Goal: Task Accomplishment & Management: Use online tool/utility

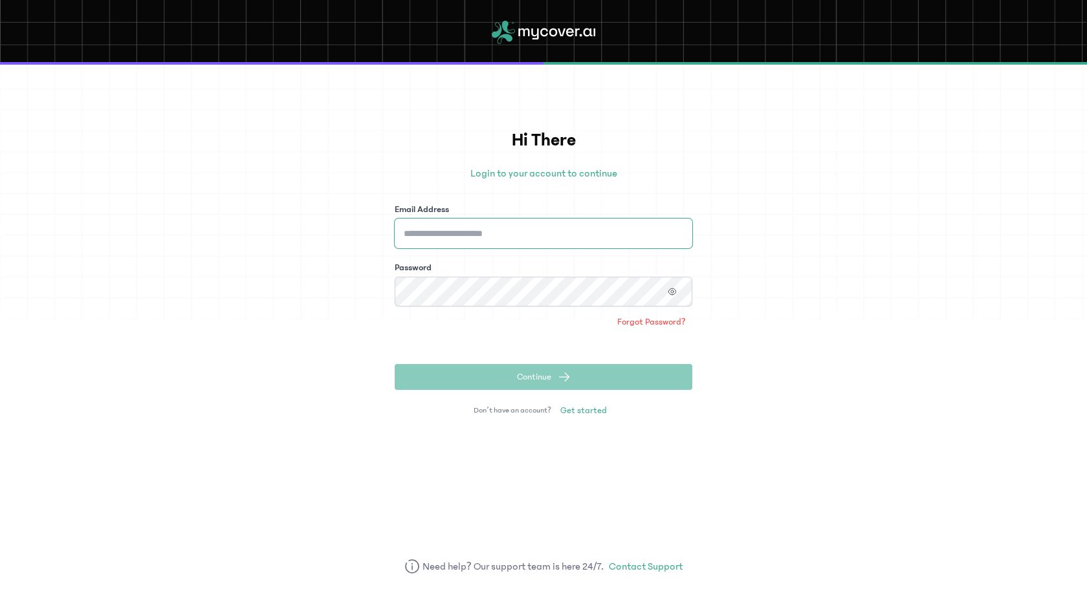
click at [529, 236] on input "Email Address" at bounding box center [544, 234] width 298 height 30
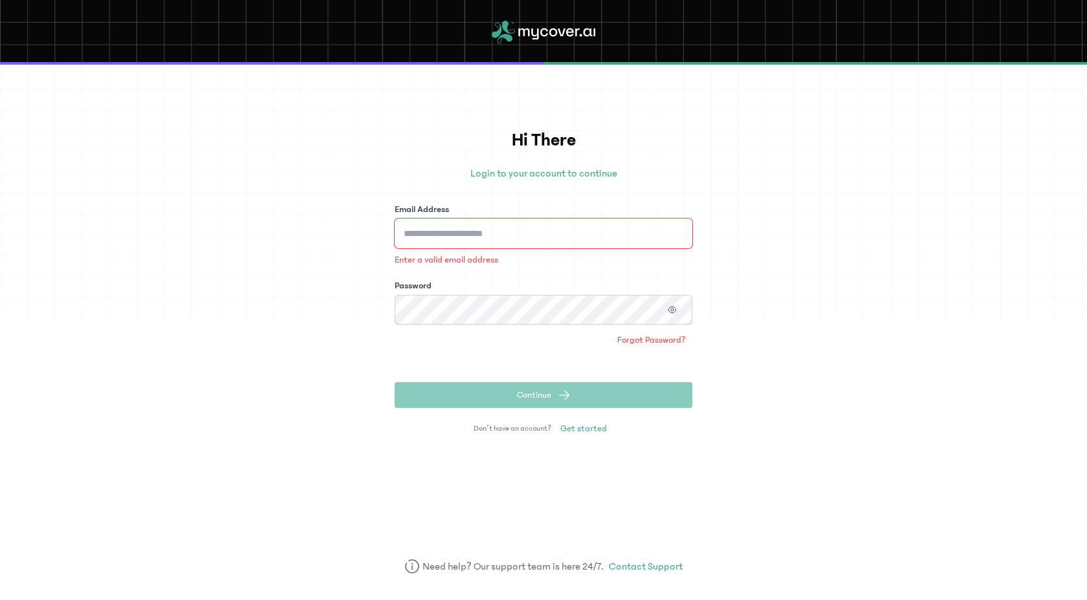
type input "**********"
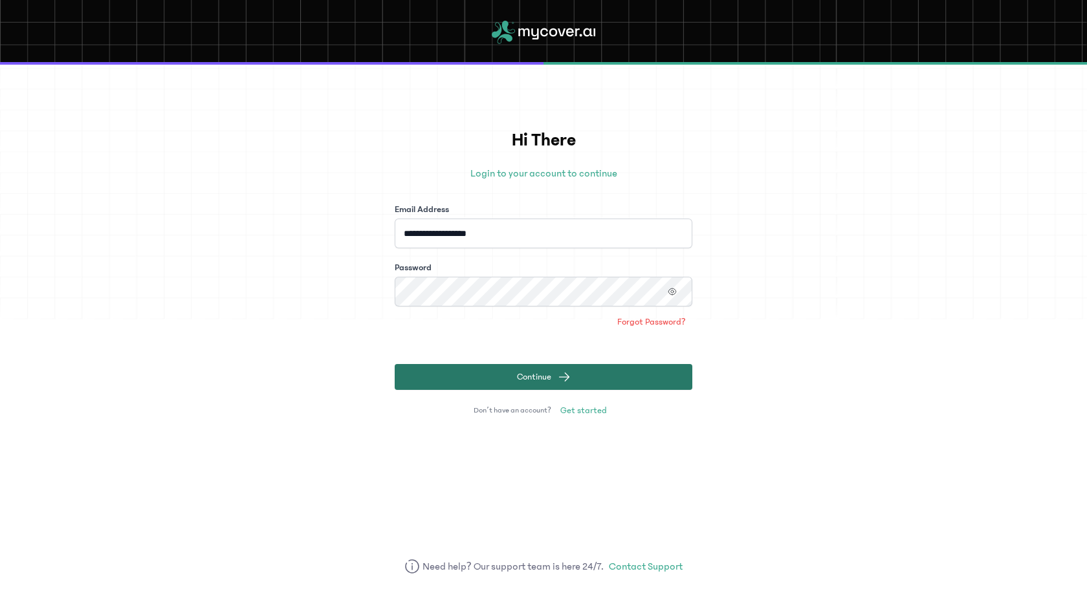
click at [545, 383] on span "Continue" at bounding box center [534, 377] width 34 height 13
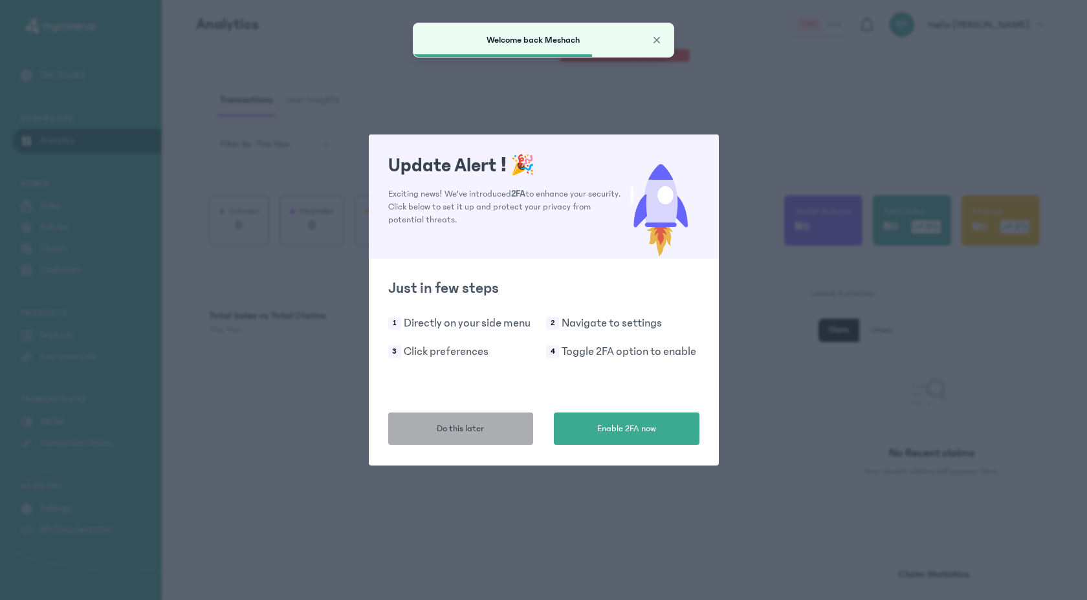
click at [452, 427] on span "Do this later" at bounding box center [460, 430] width 47 height 14
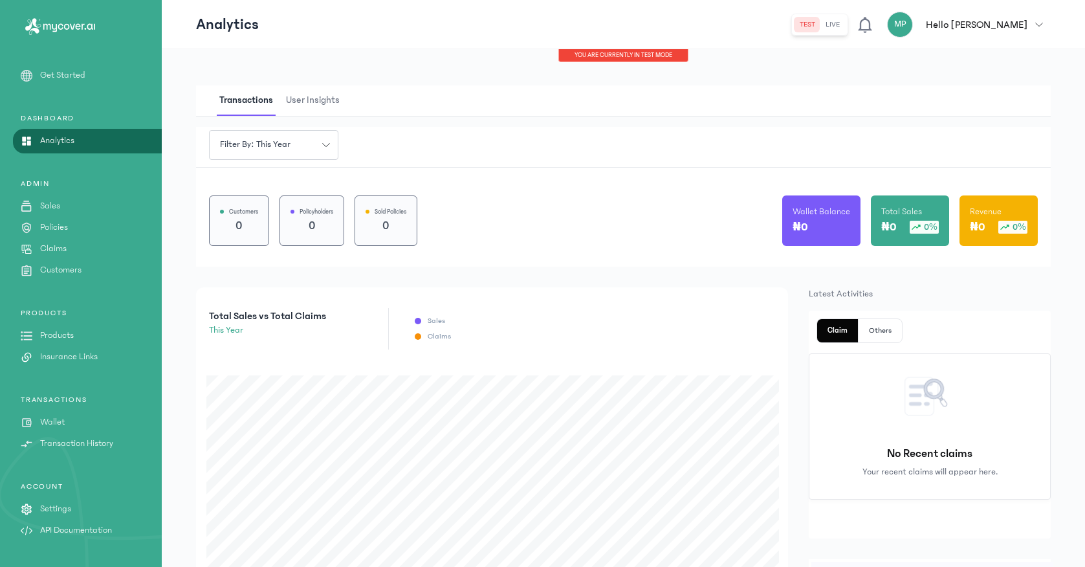
click at [65, 339] on p "Products" at bounding box center [57, 336] width 34 height 14
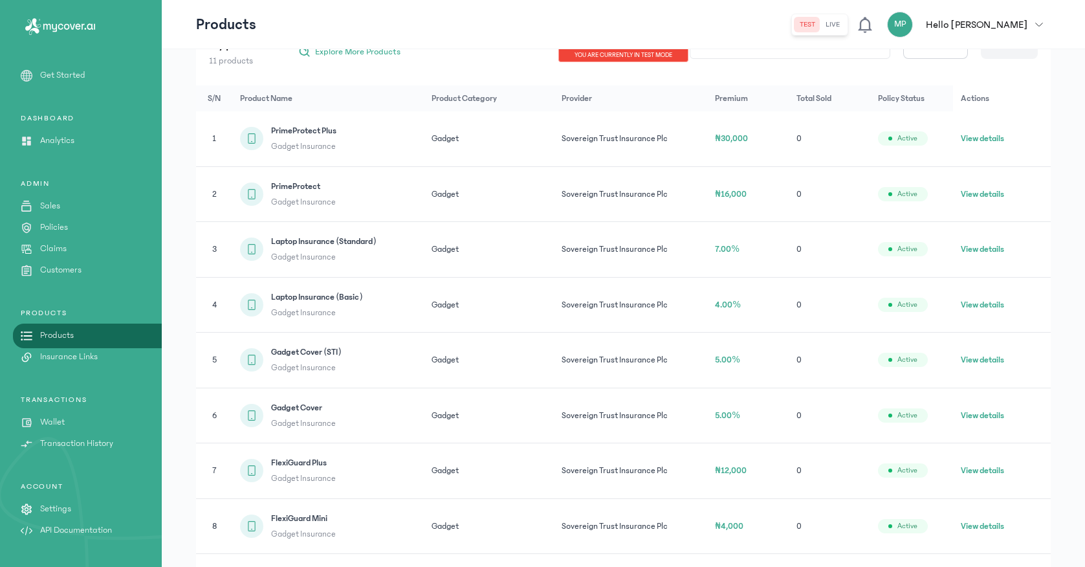
scroll to position [196, 0]
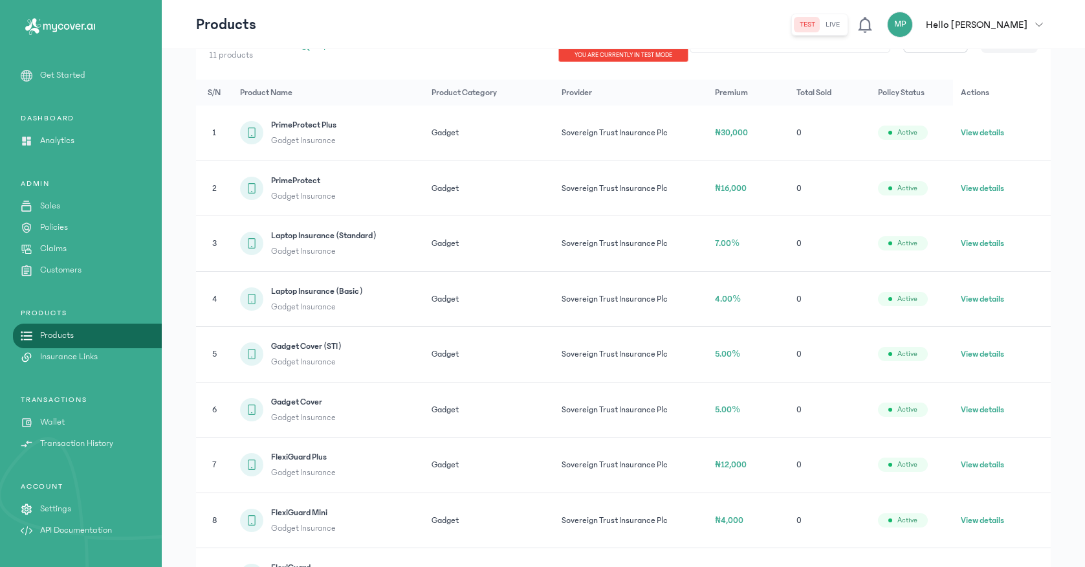
click at [69, 510] on p "Settings" at bounding box center [55, 509] width 31 height 14
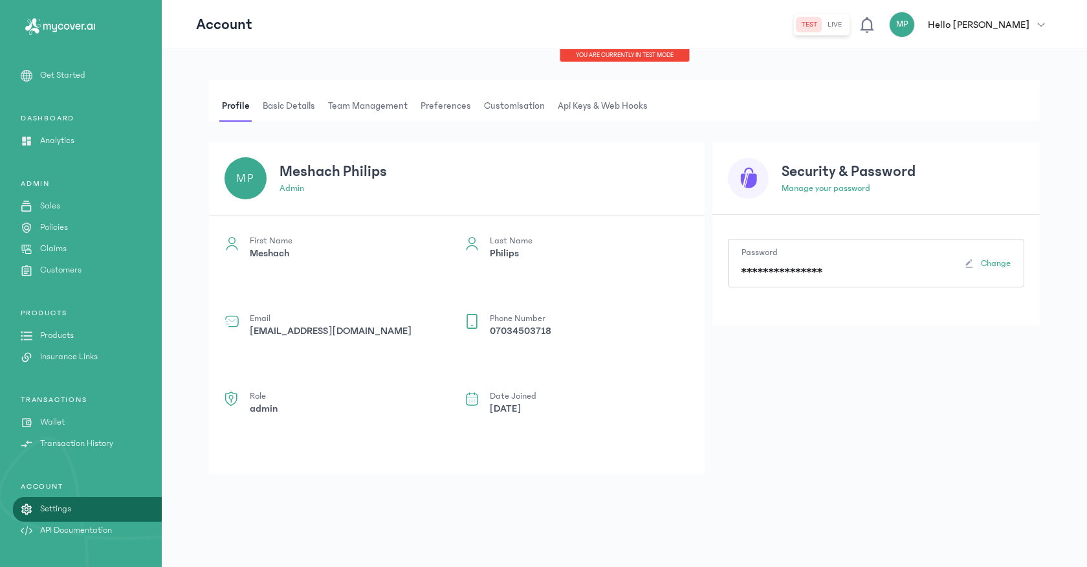
click at [430, 113] on span "Preferences" at bounding box center [446, 106] width 56 height 31
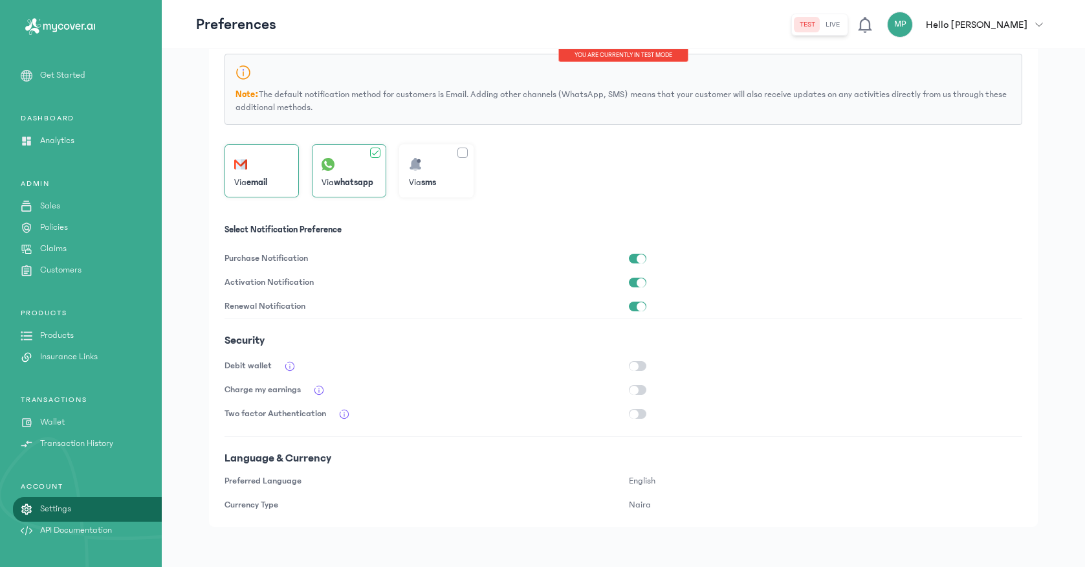
scroll to position [171, 0]
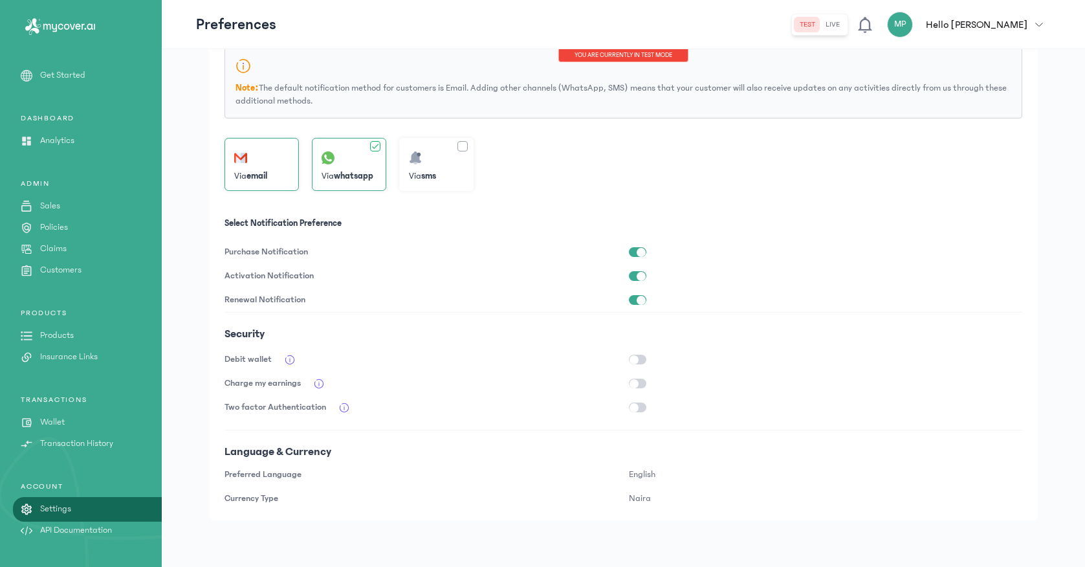
click at [641, 249] on div "button" at bounding box center [641, 252] width 9 height 9
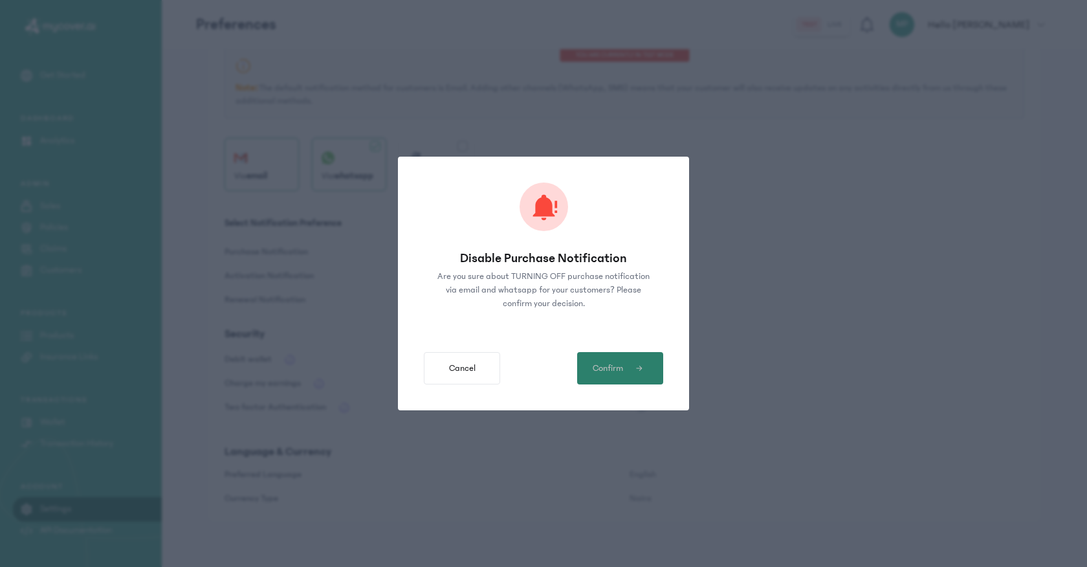
click at [610, 362] on span "Confirm" at bounding box center [608, 369] width 30 height 14
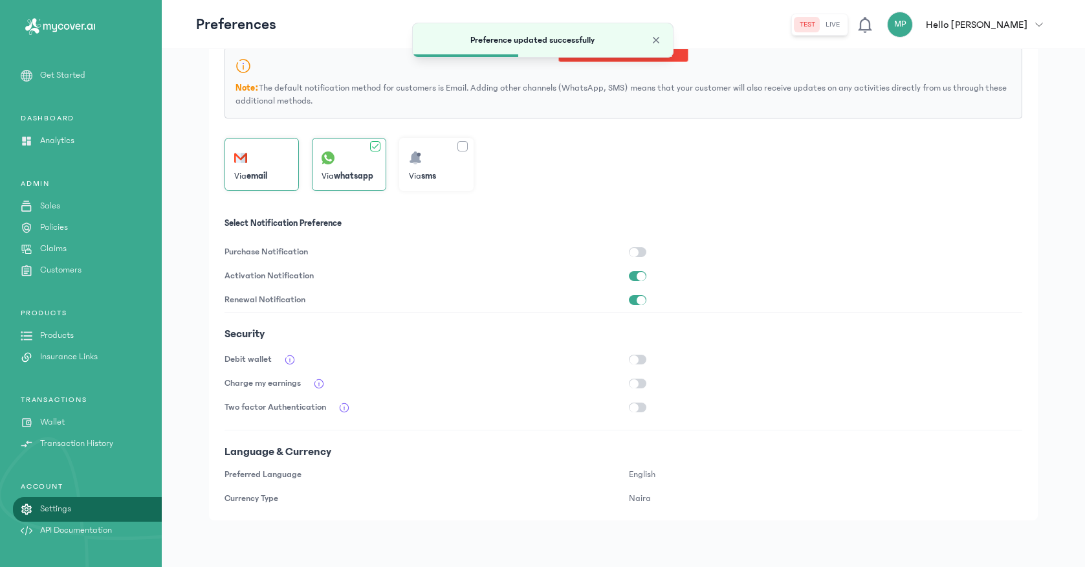
click at [636, 277] on button "button" at bounding box center [637, 276] width 17 height 10
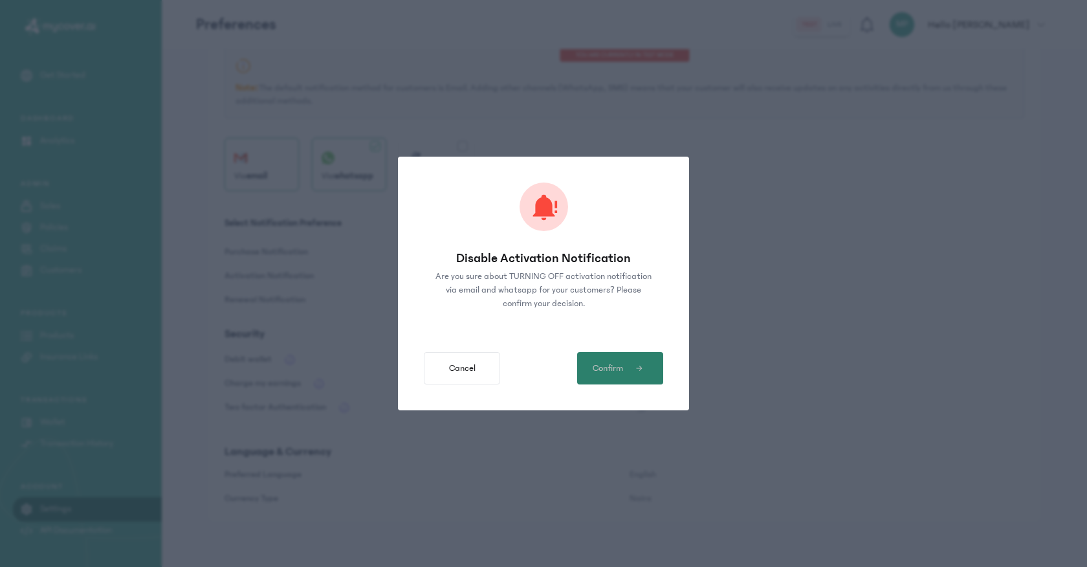
click at [616, 371] on span "Confirm" at bounding box center [608, 369] width 30 height 14
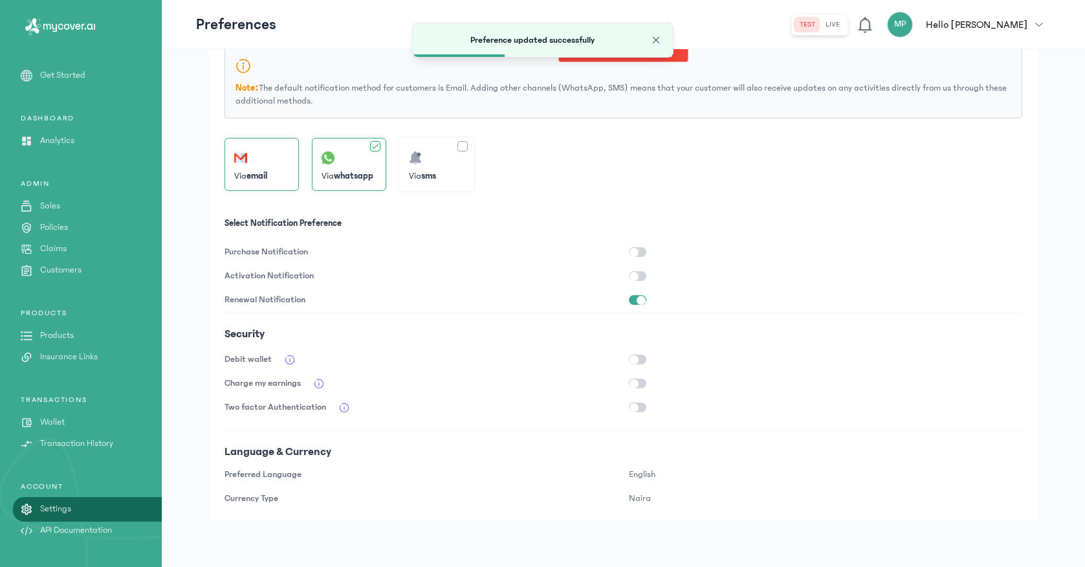
click at [633, 299] on button "button" at bounding box center [637, 300] width 17 height 10
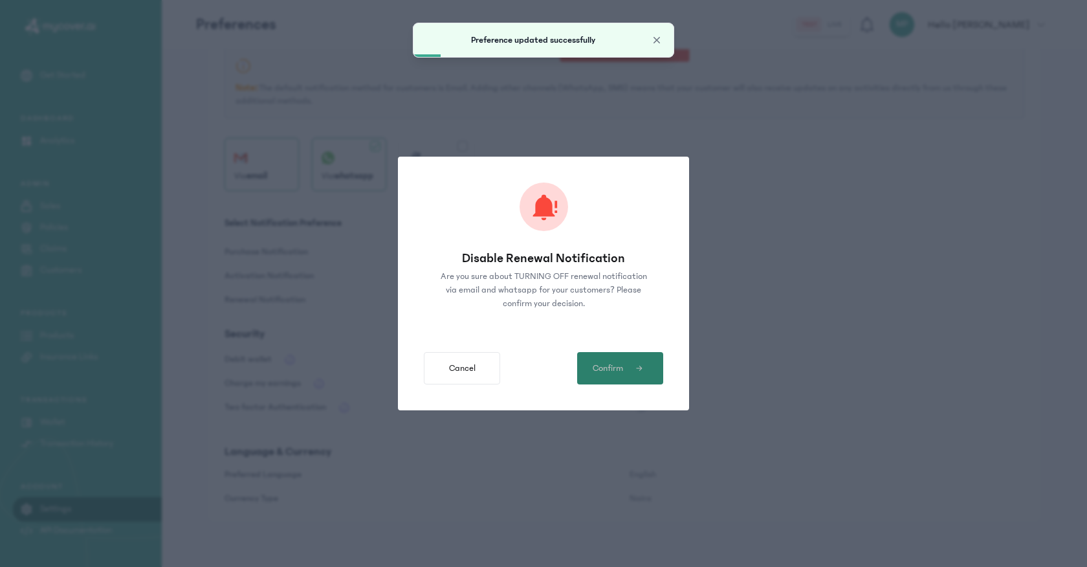
click at [623, 375] on button "Confirm" at bounding box center [620, 368] width 86 height 32
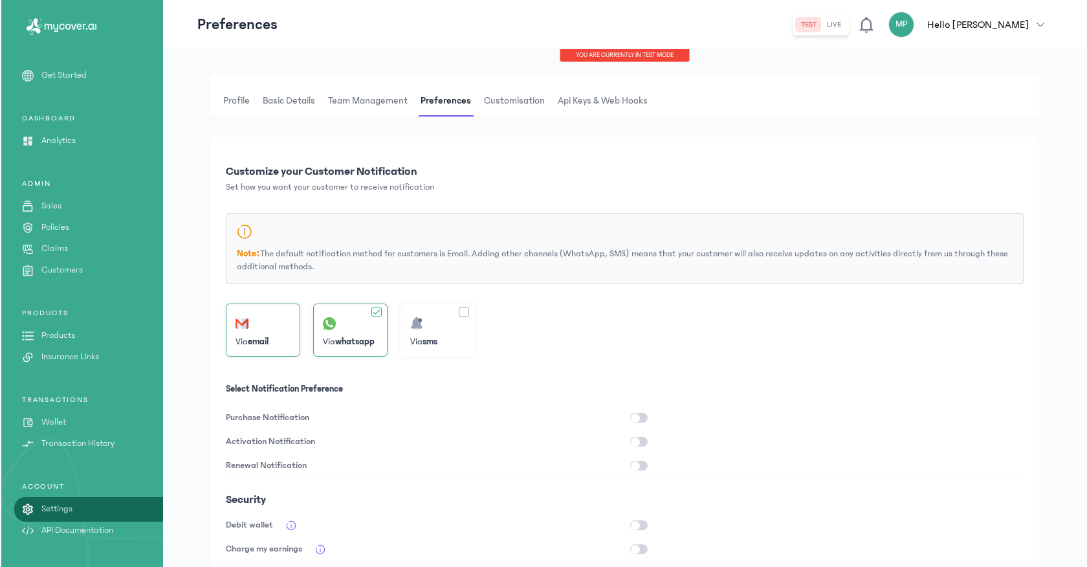
scroll to position [0, 0]
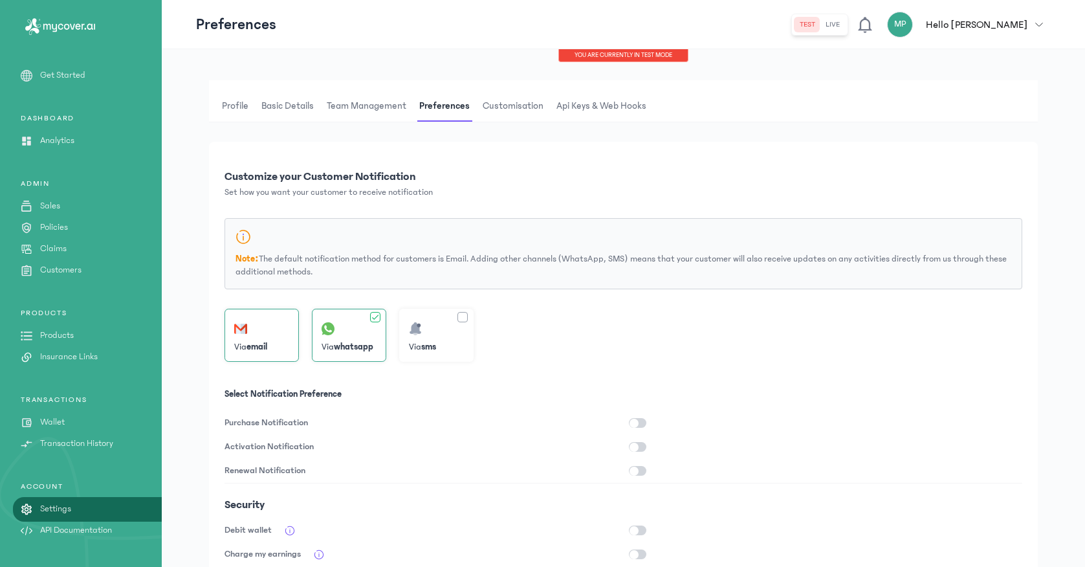
click at [597, 105] on span "Api Keys & Web hooks" at bounding box center [601, 106] width 95 height 31
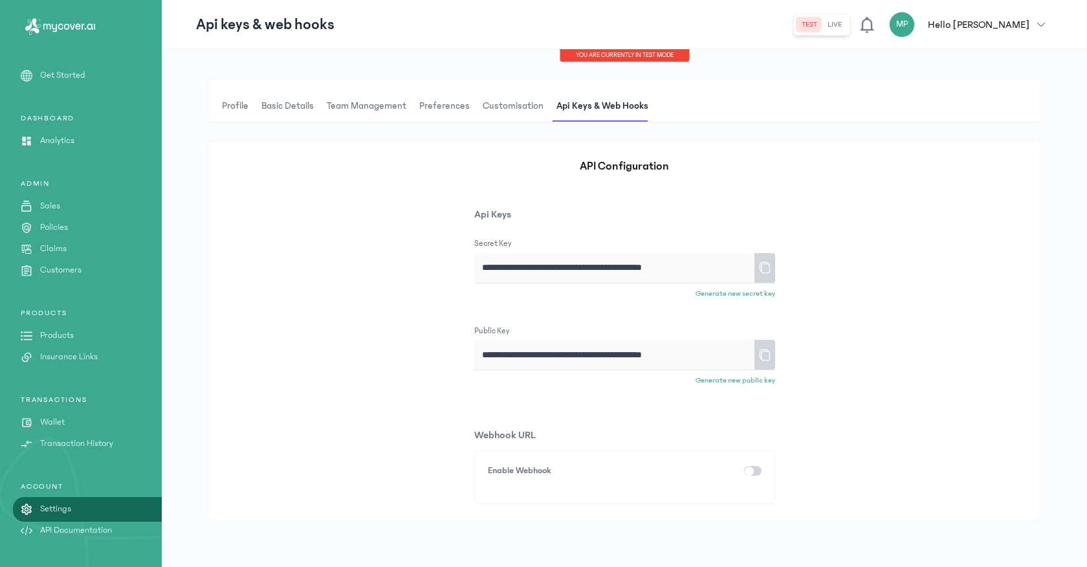
click at [755, 472] on button "button" at bounding box center [752, 471] width 17 height 10
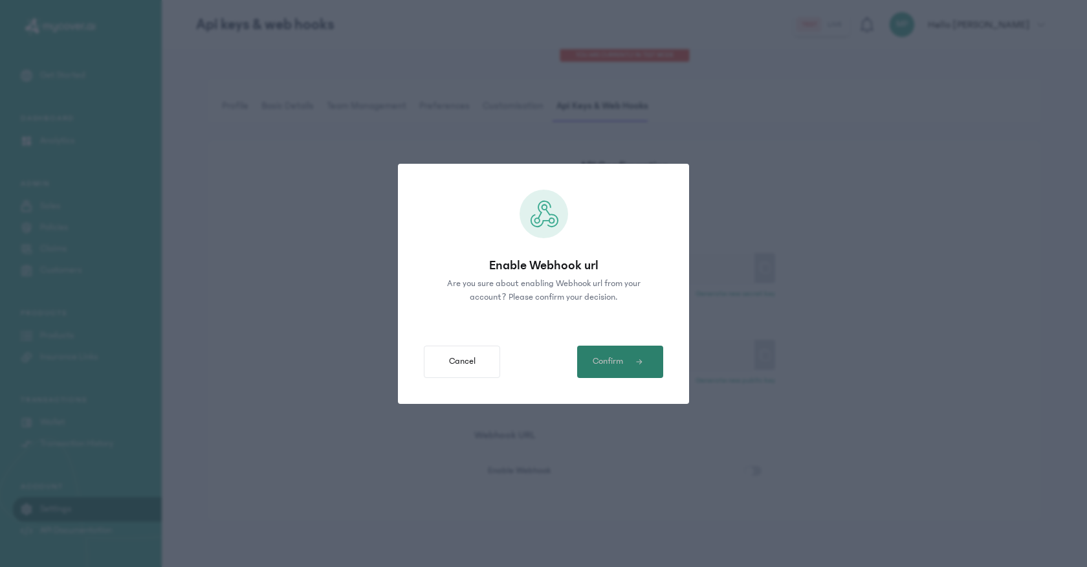
click at [646, 364] on span "button" at bounding box center [638, 362] width 30 height 8
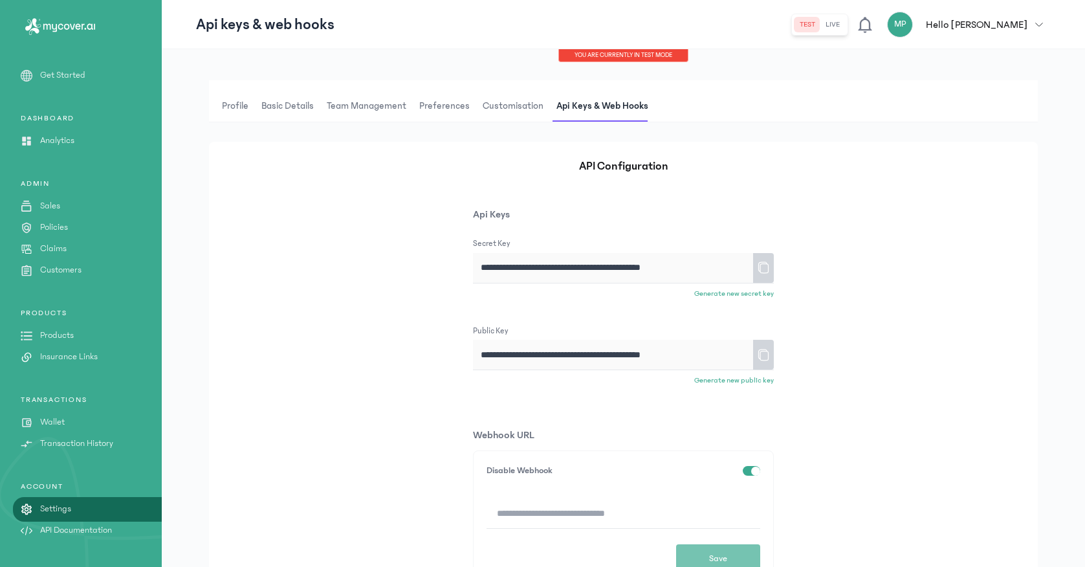
click at [512, 107] on span "Customisation" at bounding box center [513, 106] width 66 height 31
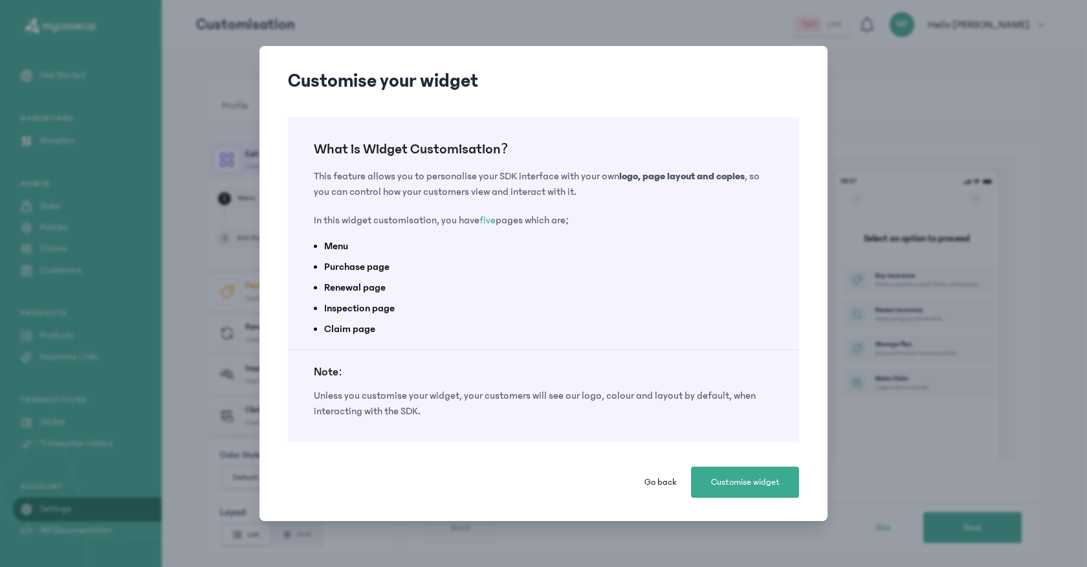
click at [667, 482] on span "Go back" at bounding box center [660, 482] width 32 height 13
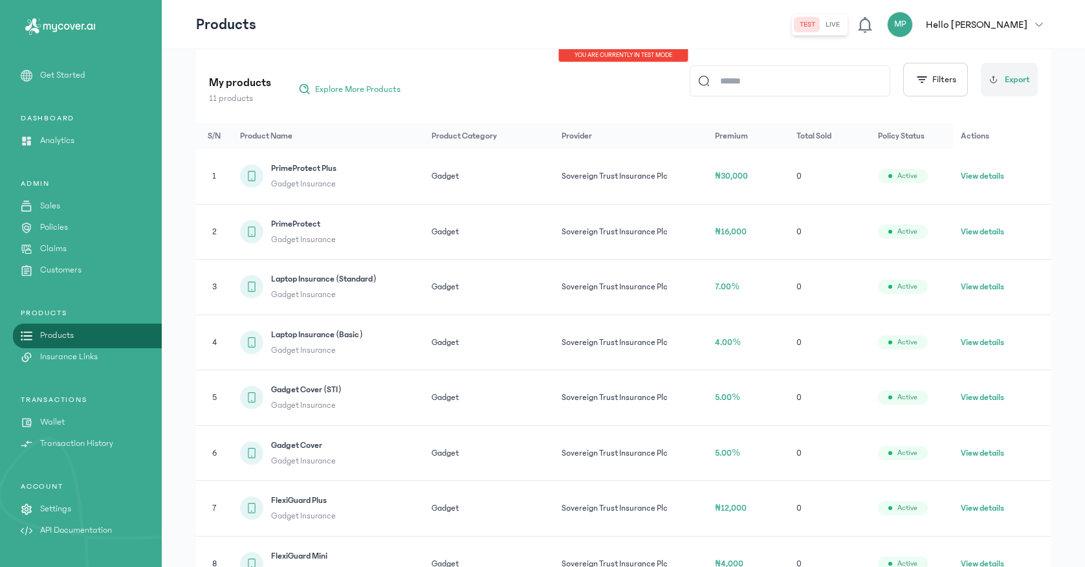
click at [55, 424] on p "Wallet" at bounding box center [52, 422] width 25 height 14
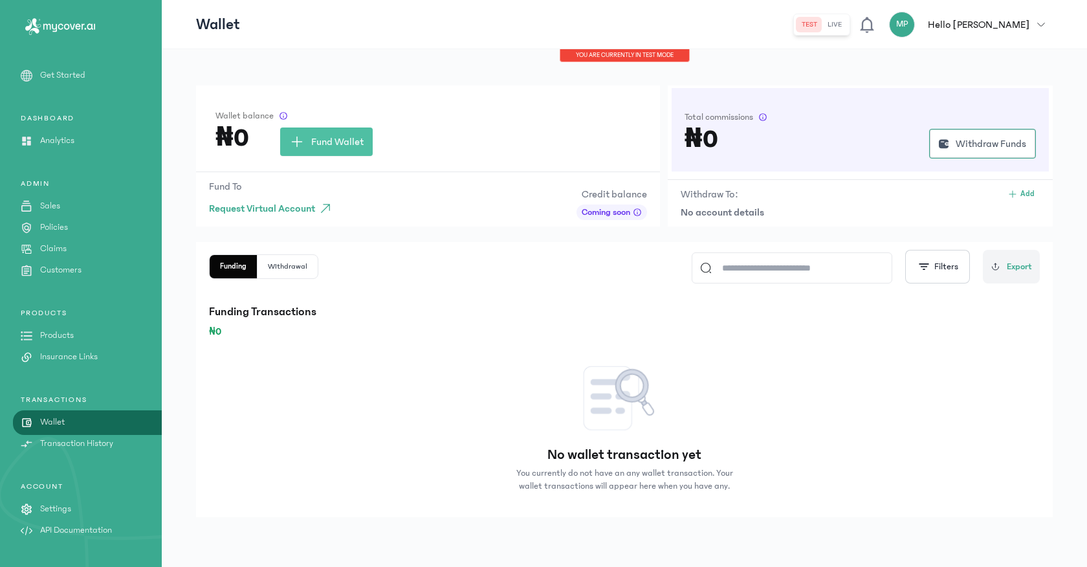
click at [83, 353] on p "Insurance Links" at bounding box center [69, 357] width 58 height 14
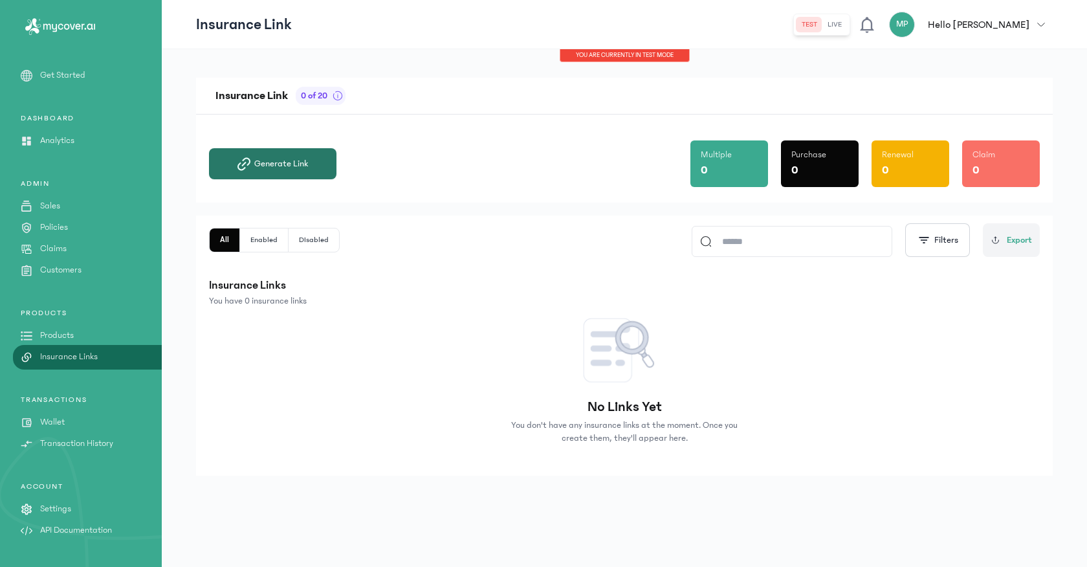
click at [288, 164] on span "Generate Link" at bounding box center [281, 163] width 54 height 13
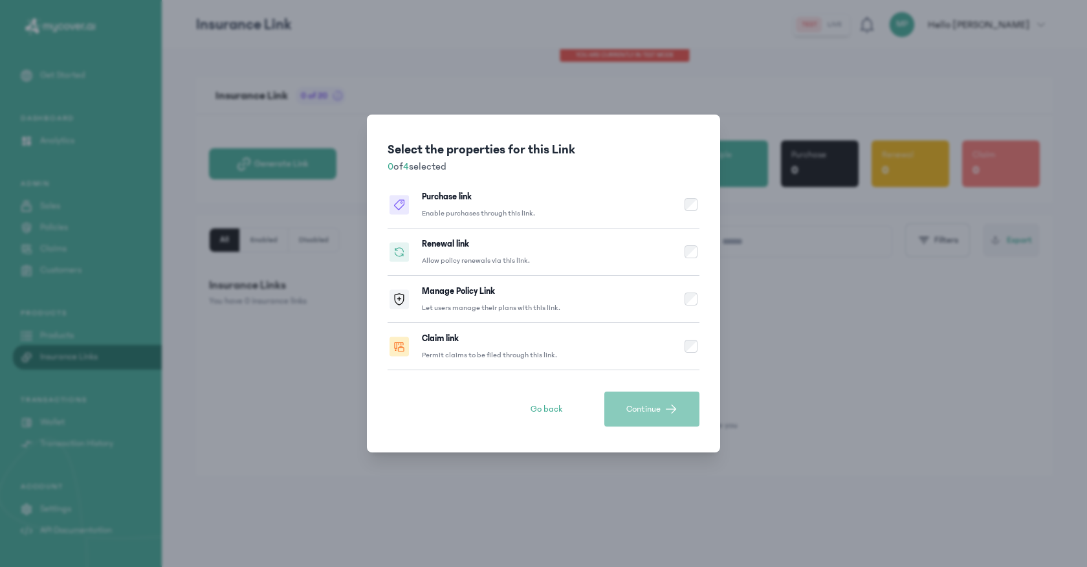
click at [489, 199] on div "Purchase link Enable purchases through this link." at bounding box center [478, 204] width 113 height 28
click at [505, 237] on div "Renewal link Allow policy renewals via this link." at bounding box center [476, 251] width 108 height 28
click at [503, 257] on p "Allow policy renewals via this link." at bounding box center [476, 261] width 108 height 10
click at [503, 249] on div "Renewal link Allow policy renewals via this link." at bounding box center [476, 251] width 108 height 28
click at [492, 299] on div "Manage Policy Link Let users manage their plans with this link." at bounding box center [491, 299] width 138 height 28
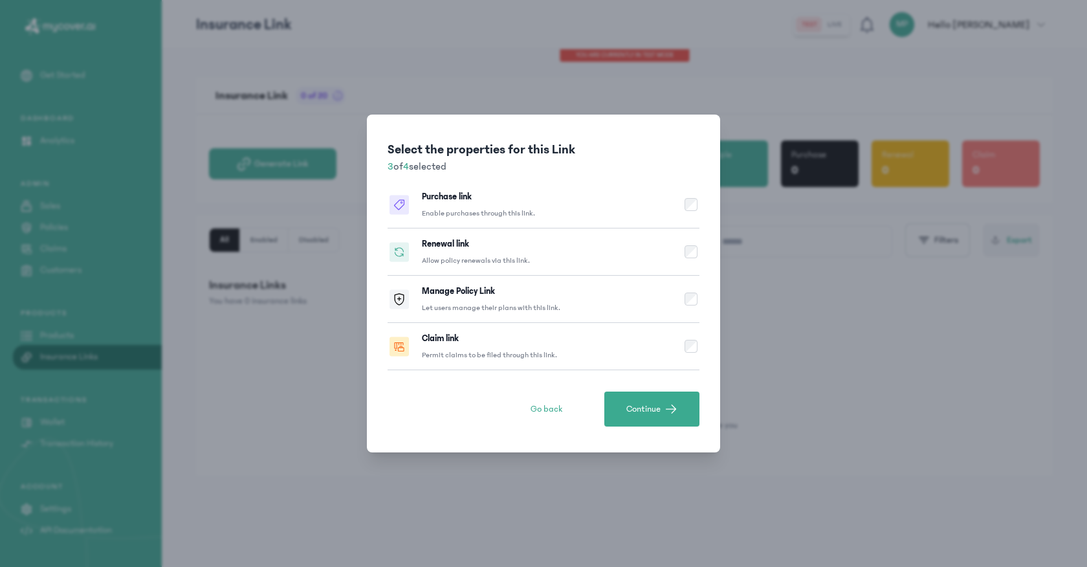
click at [485, 333] on div "Claim link Permit claims to be filed through this link." at bounding box center [489, 346] width 135 height 28
click at [630, 403] on span "Continue" at bounding box center [643, 408] width 34 height 13
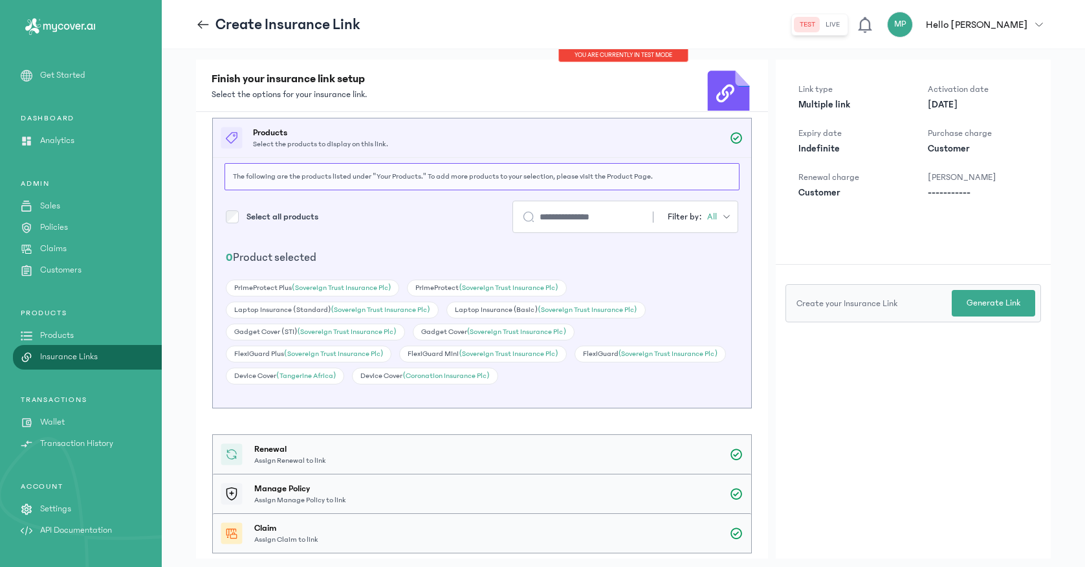
scroll to position [1, 0]
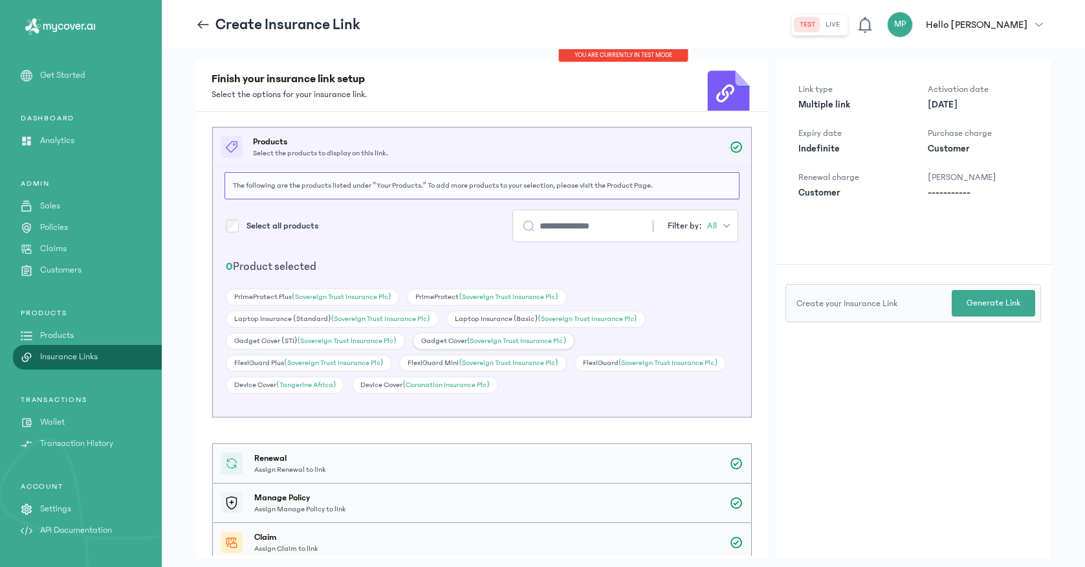
click at [442, 343] on div "Gadget Cover (Sovereign Trust Insurance Plc)" at bounding box center [494, 341] width 162 height 17
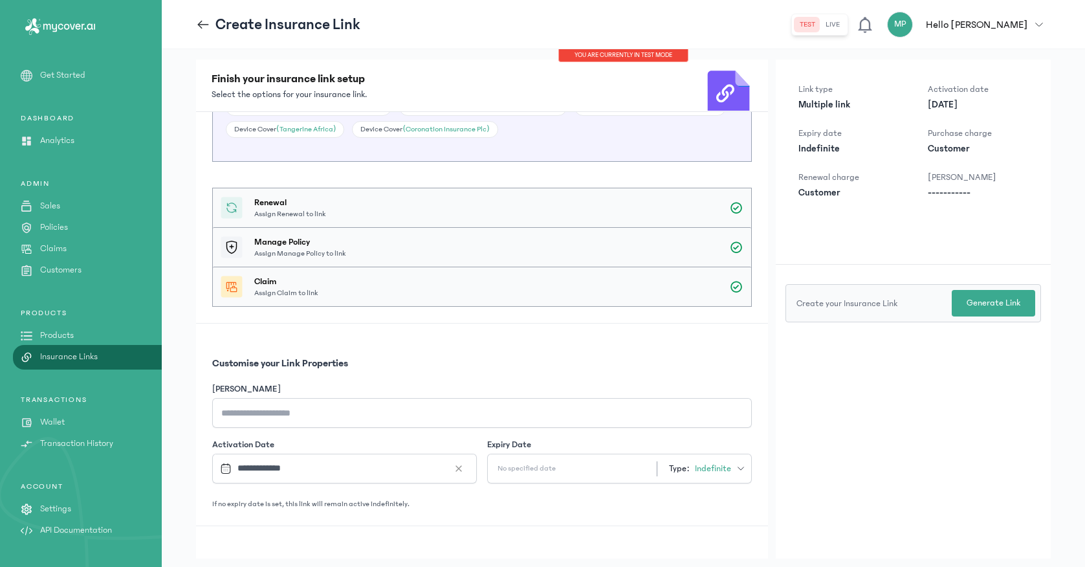
scroll to position [289, 0]
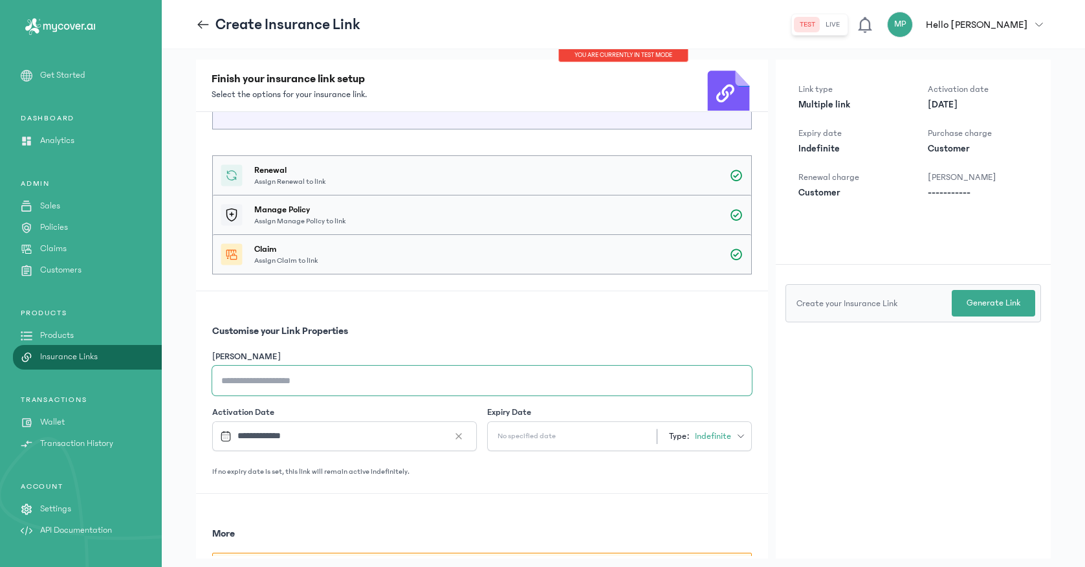
click at [364, 381] on input "[PERSON_NAME]" at bounding box center [482, 381] width 540 height 30
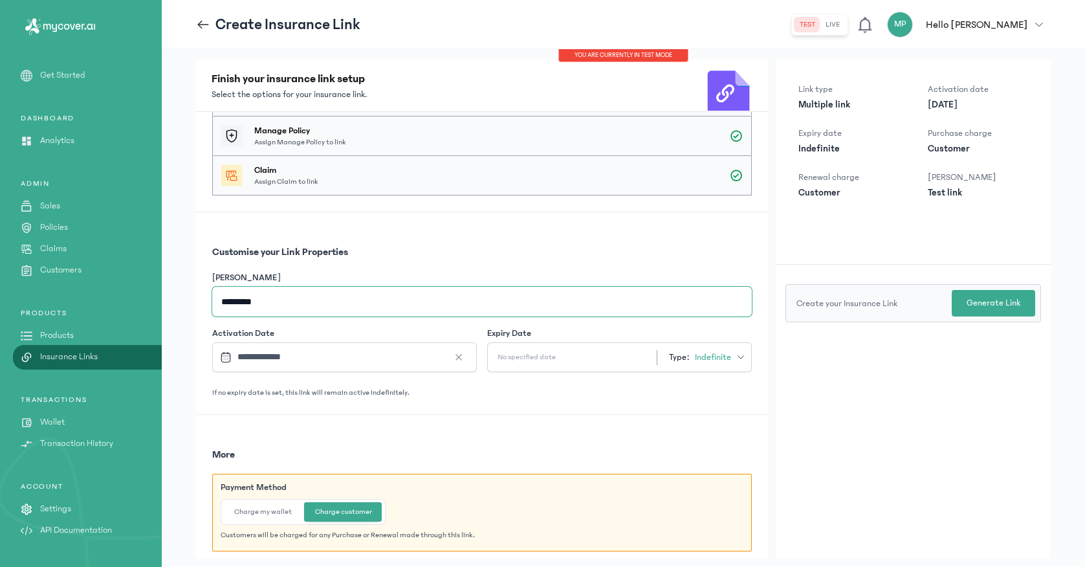
scroll to position [376, 0]
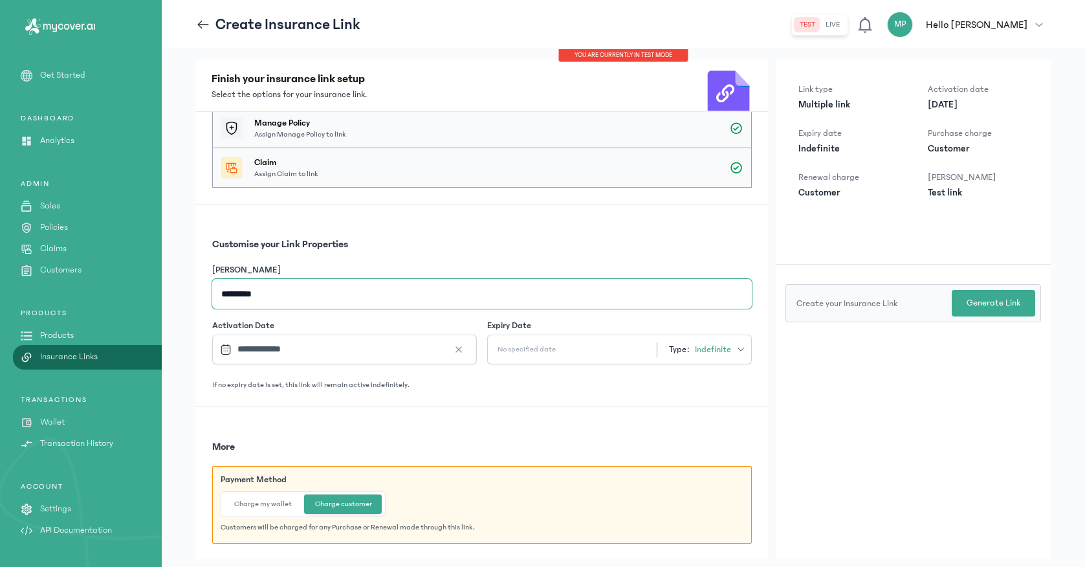
type input "*********"
click at [403, 344] on input "**********" at bounding box center [337, 349] width 244 height 28
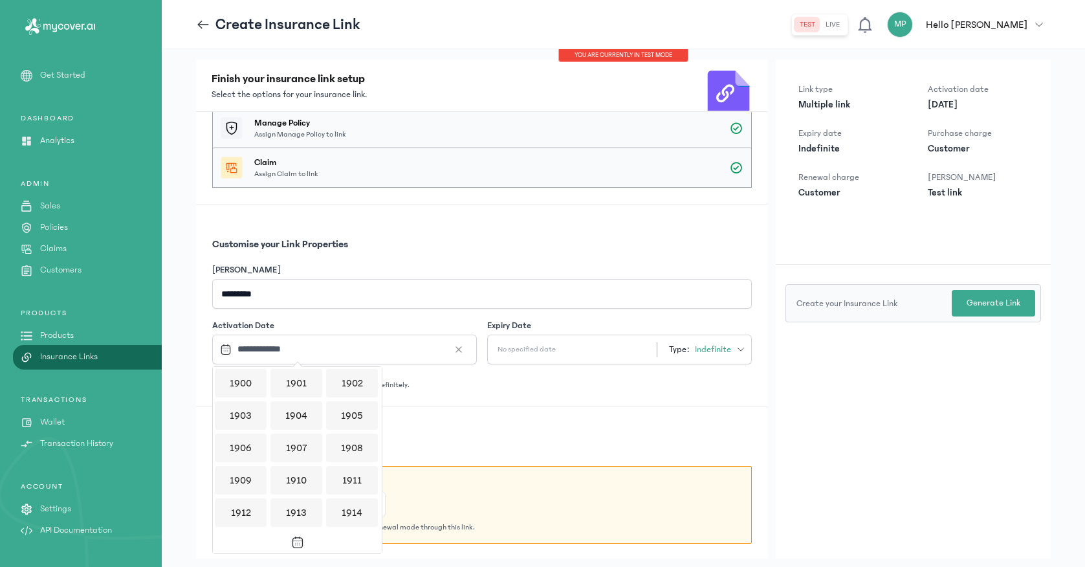
scroll to position [1254, 0]
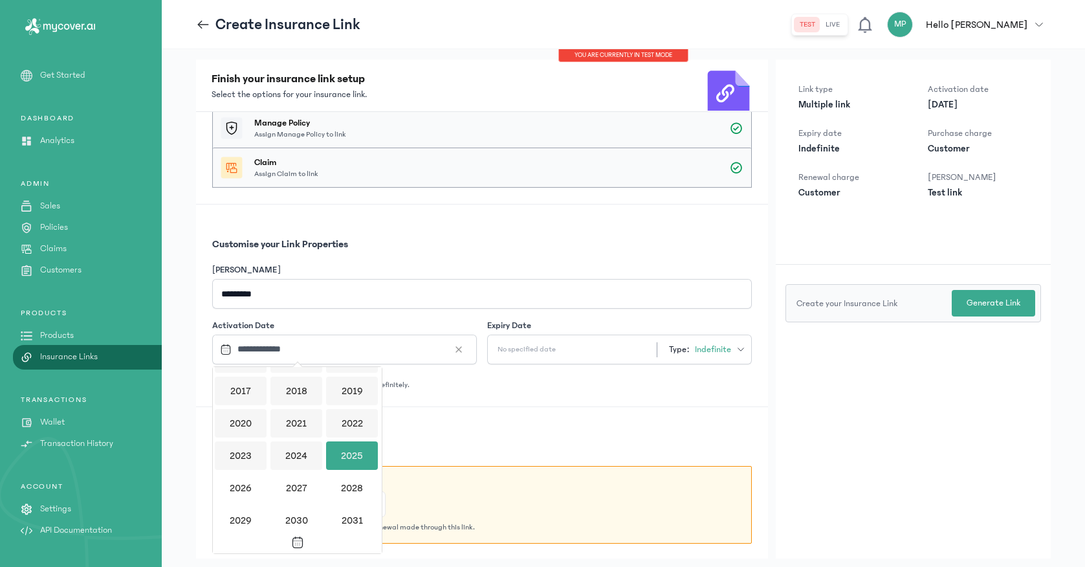
click at [461, 401] on div "**********" at bounding box center [482, 305] width 572 height 203
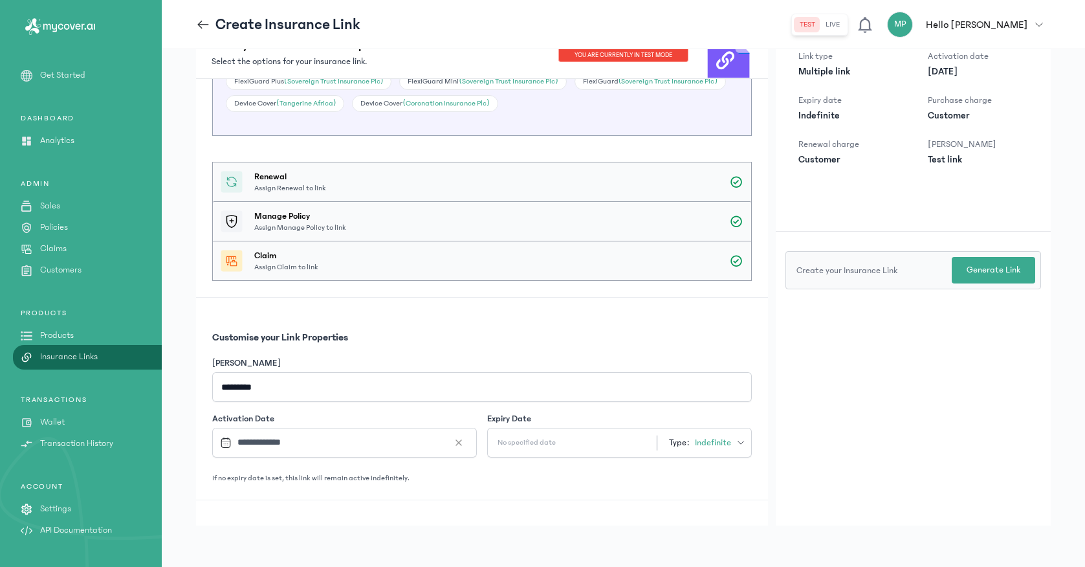
scroll to position [376, 0]
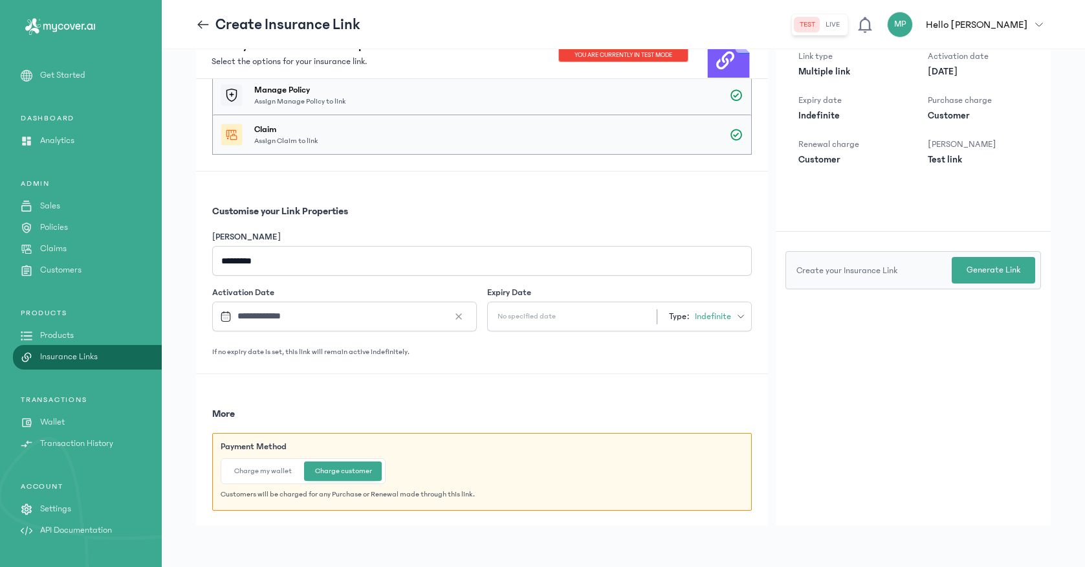
click at [555, 314] on p "No specified date" at bounding box center [526, 316] width 79 height 10
click at [705, 314] on span "Indefinite" at bounding box center [713, 316] width 36 height 13
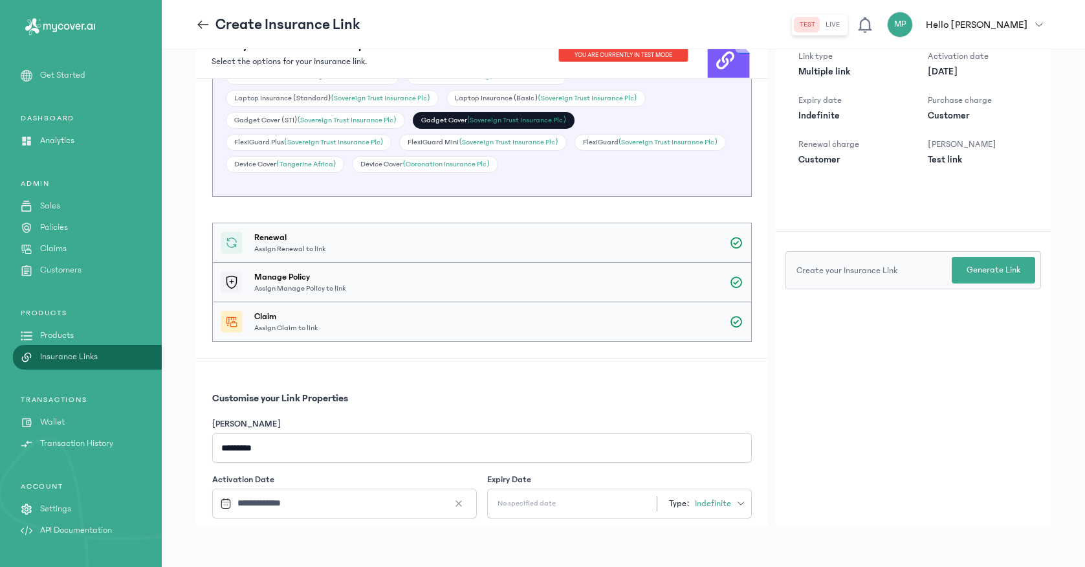
scroll to position [0, 0]
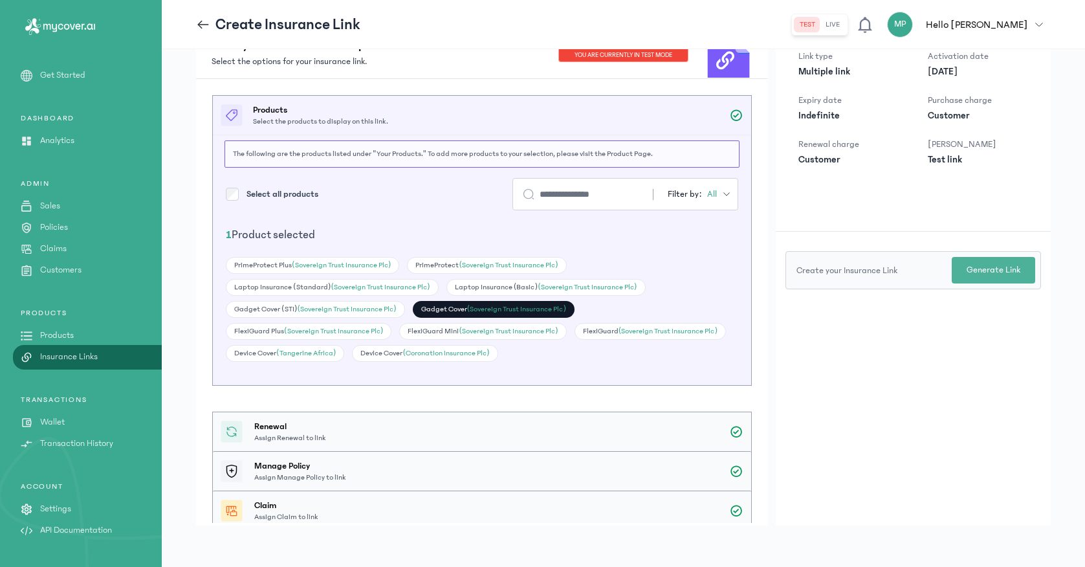
click at [973, 271] on p "Generate Link" at bounding box center [994, 270] width 54 height 14
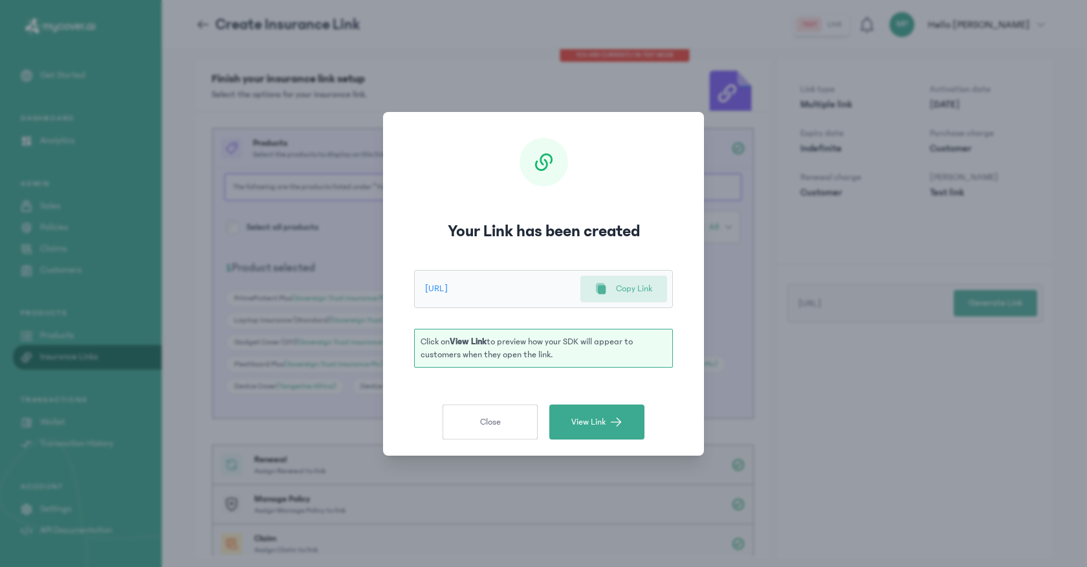
click at [610, 290] on div "Copy Link" at bounding box center [623, 289] width 57 height 14
click at [496, 422] on span "Close" at bounding box center [490, 421] width 21 height 13
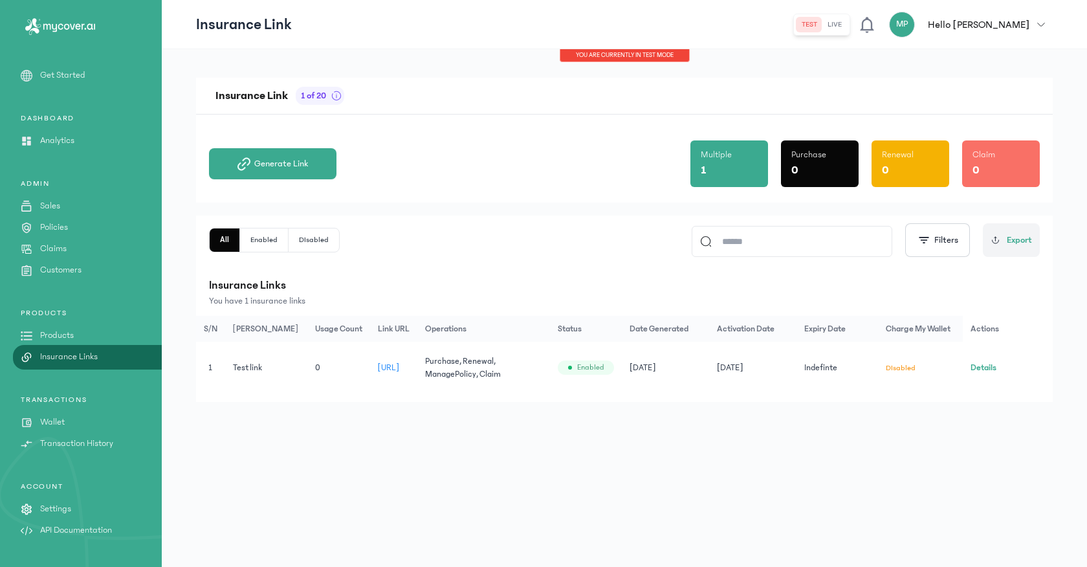
click at [61, 511] on p "Settings" at bounding box center [55, 509] width 31 height 14
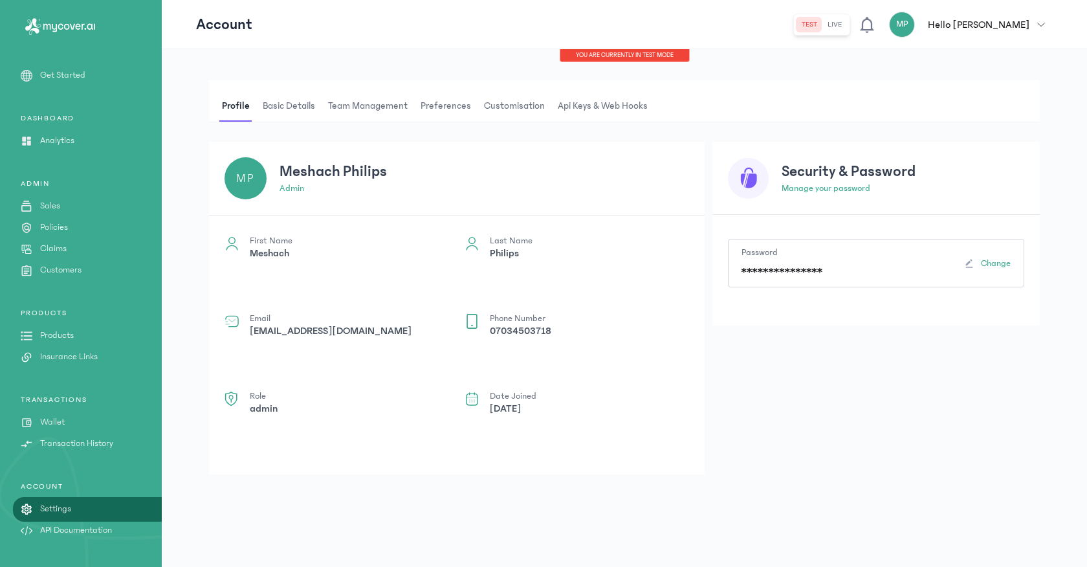
click at [432, 106] on span "Preferences" at bounding box center [446, 106] width 56 height 31
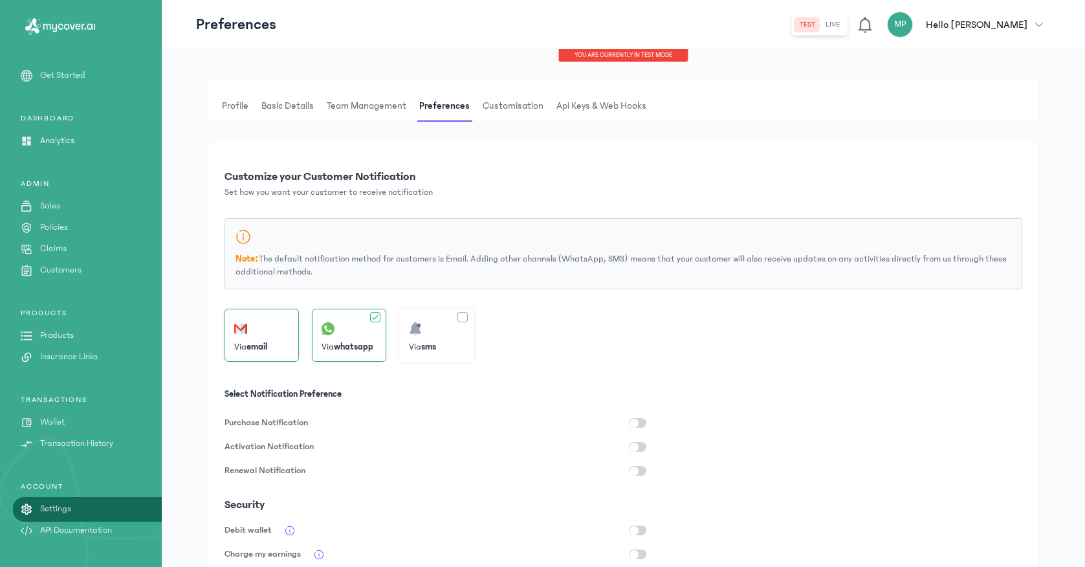
click at [523, 106] on span "Customisation" at bounding box center [513, 106] width 66 height 31
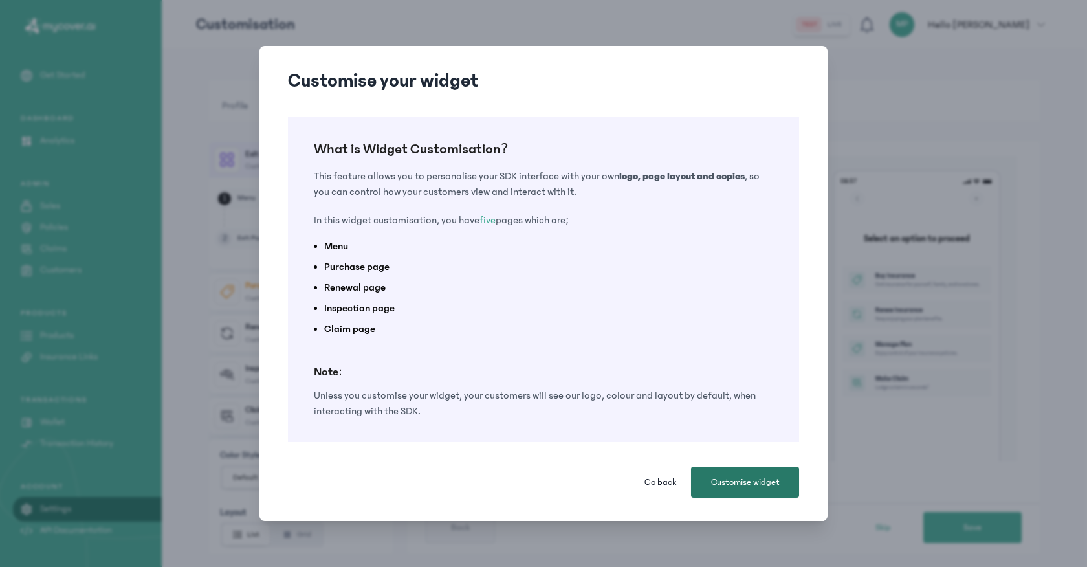
click at [713, 485] on span "Customise widget" at bounding box center [745, 482] width 69 height 13
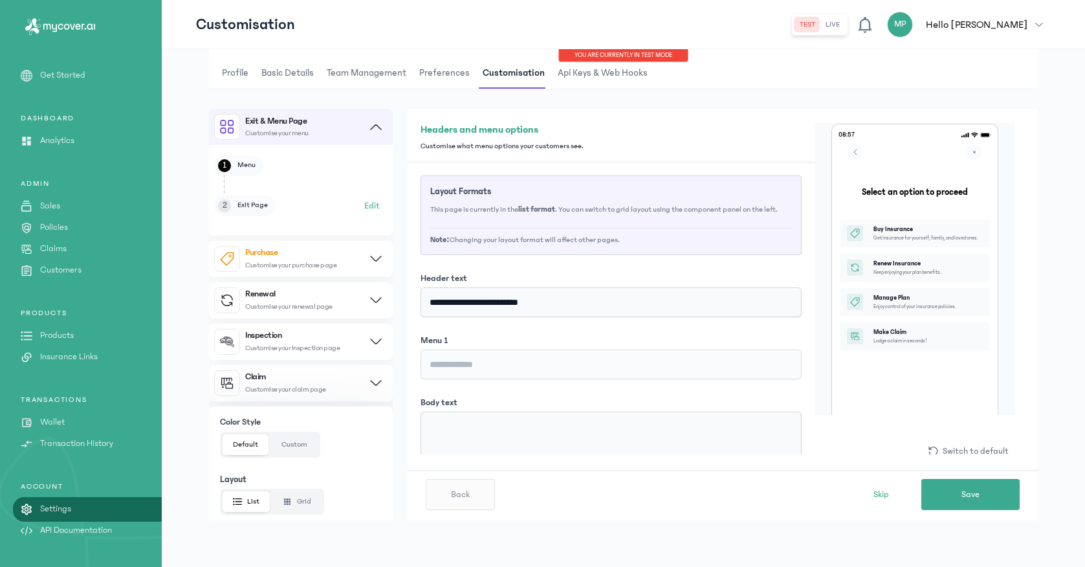
scroll to position [21, 0]
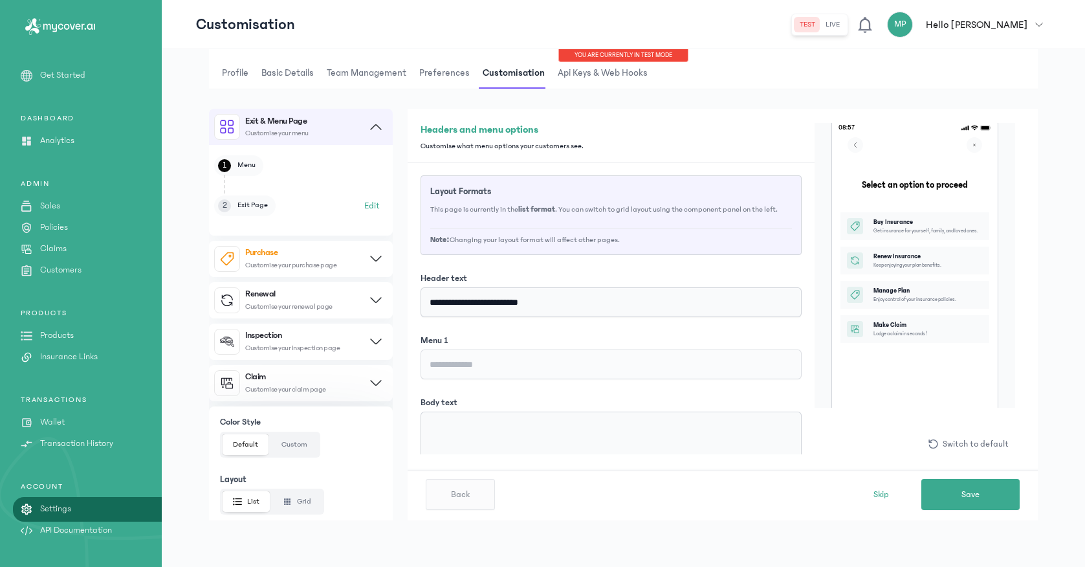
click at [430, 75] on span "Preferences" at bounding box center [445, 73] width 56 height 31
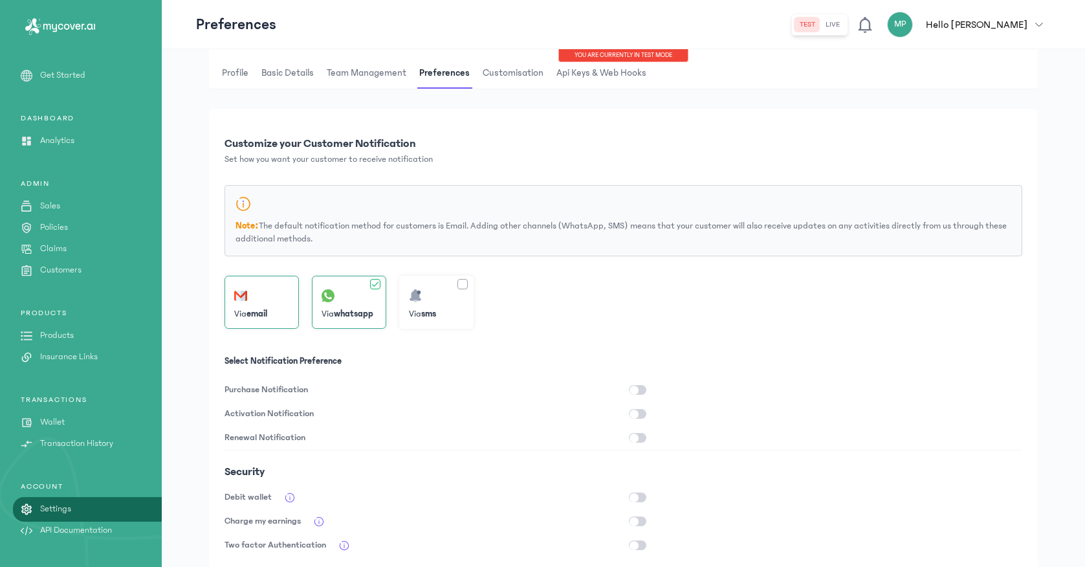
click at [639, 391] on button "button" at bounding box center [637, 390] width 17 height 10
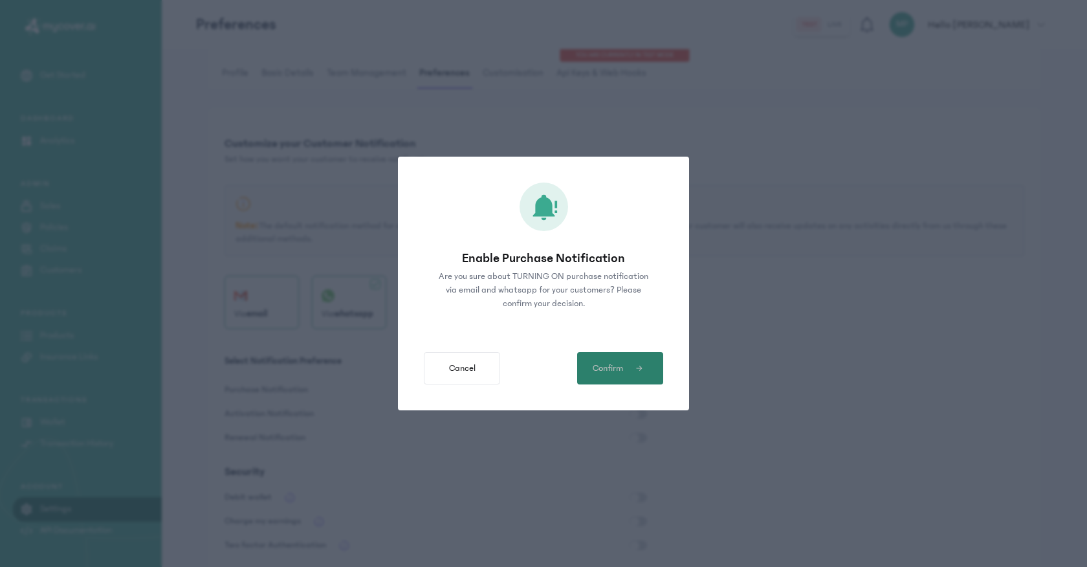
click at [606, 373] on span "Confirm" at bounding box center [608, 369] width 30 height 14
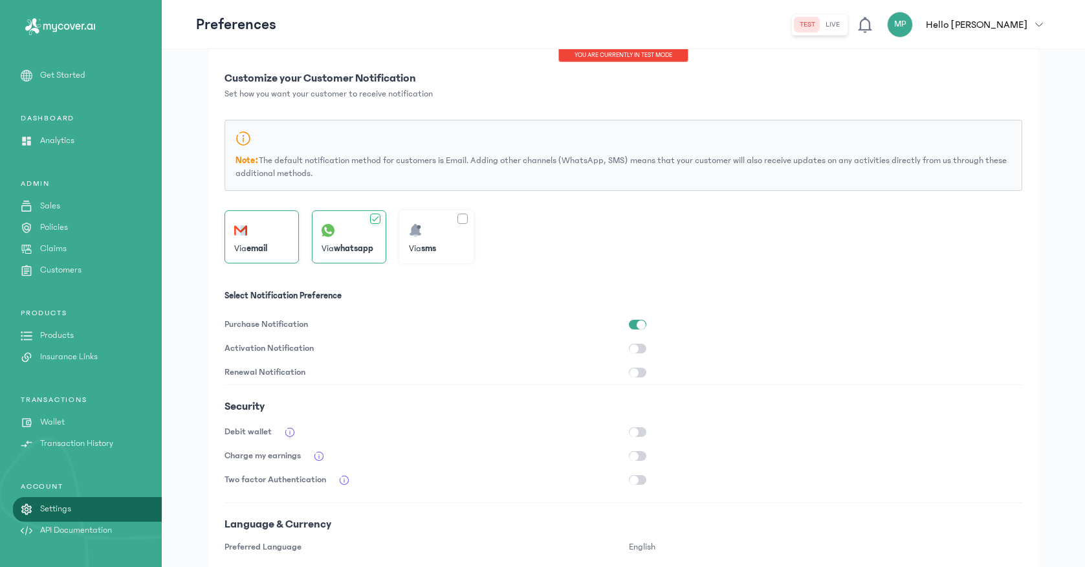
scroll to position [171, 0]
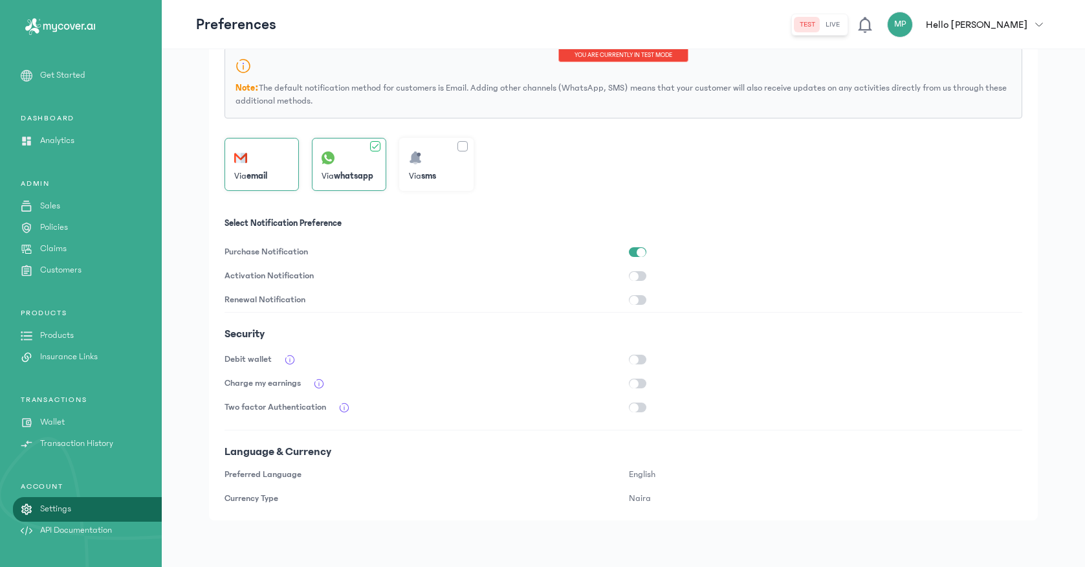
click at [67, 357] on p "Insurance Links" at bounding box center [69, 357] width 58 height 14
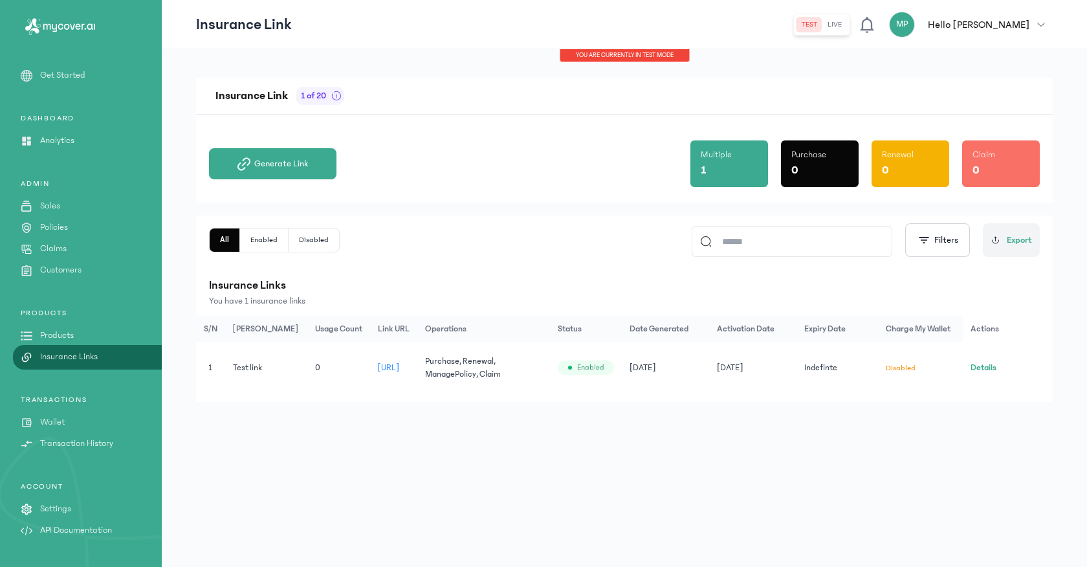
click at [987, 369] on button "Details" at bounding box center [984, 367] width 26 height 13
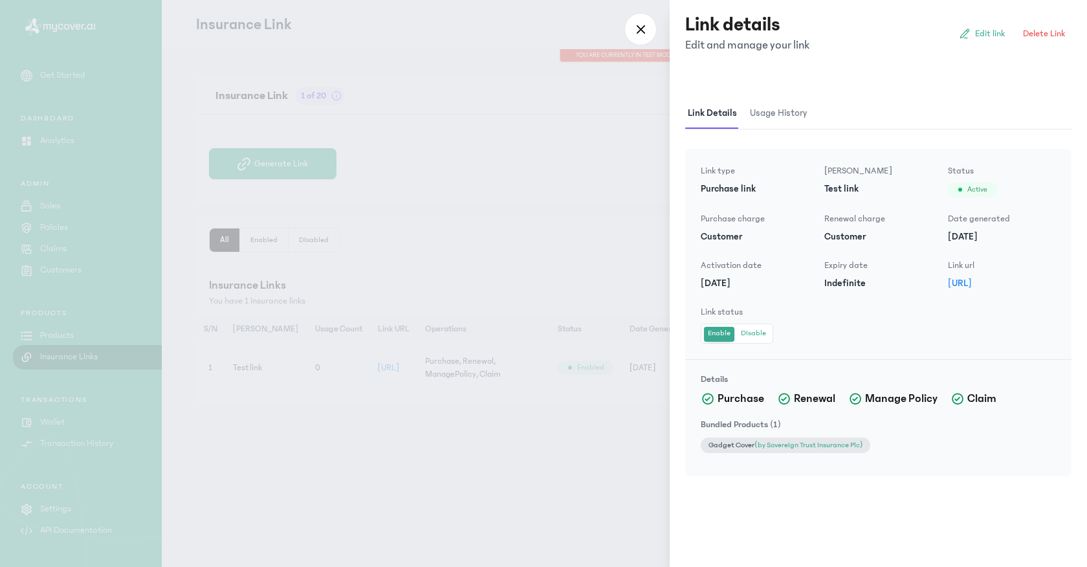
click at [748, 115] on span "Usage history" at bounding box center [778, 113] width 62 height 30
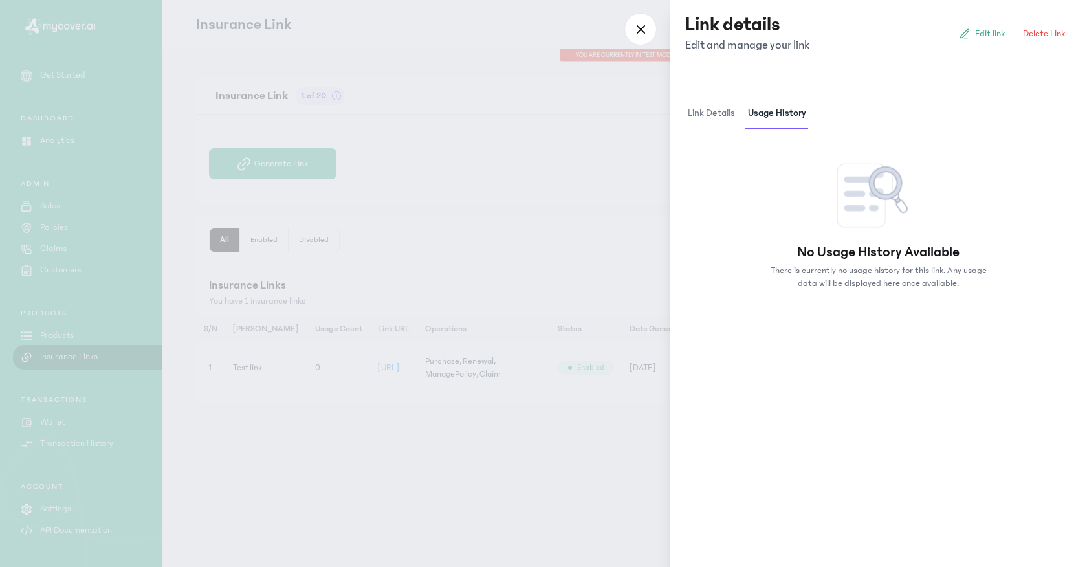
click at [690, 115] on span "Link details" at bounding box center [711, 113] width 52 height 30
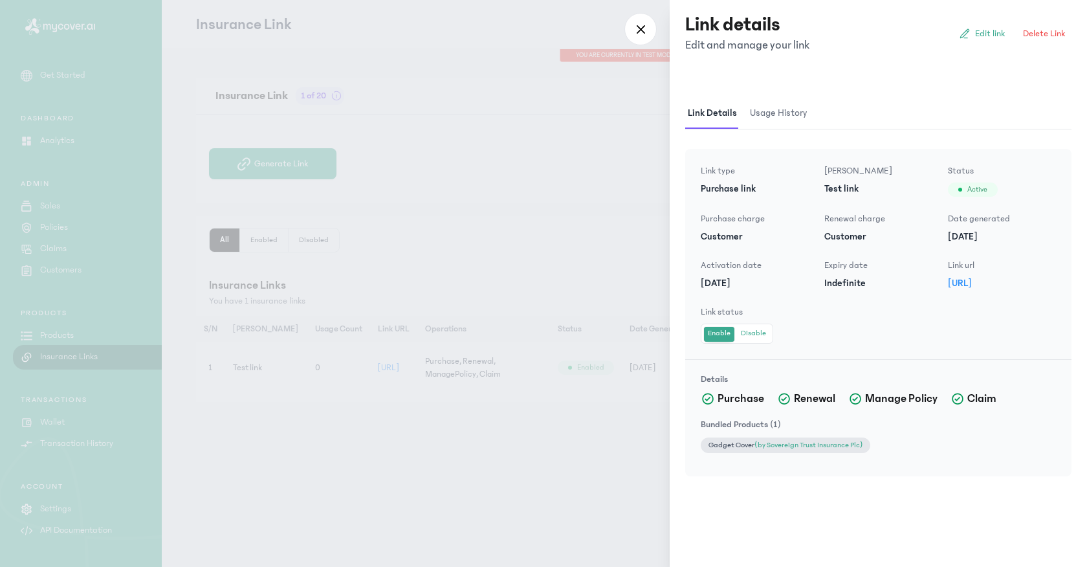
click at [630, 97] on div at bounding box center [543, 283] width 1087 height 567
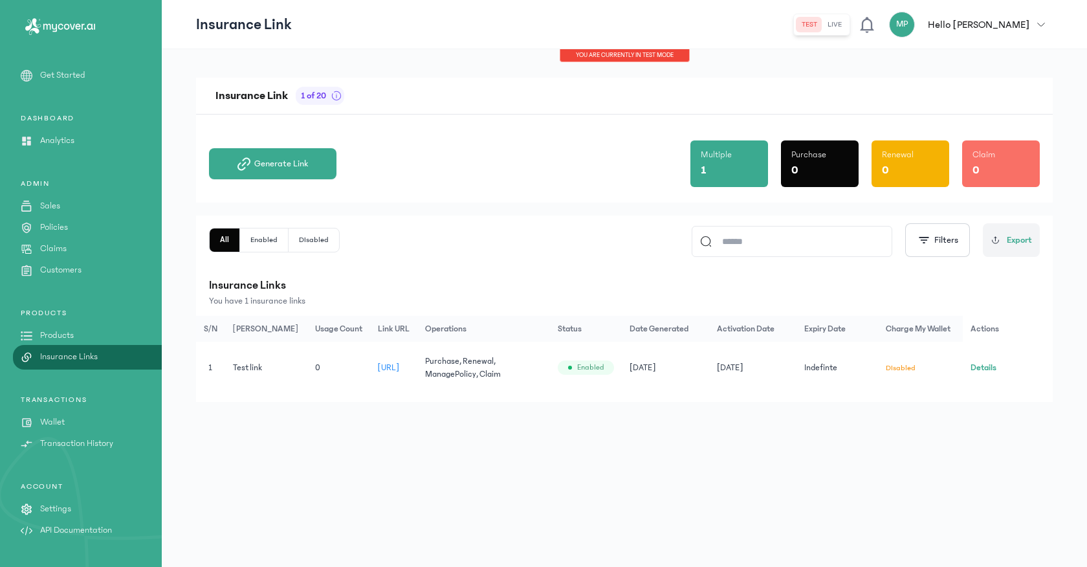
click at [985, 366] on button "Details" at bounding box center [984, 367] width 26 height 13
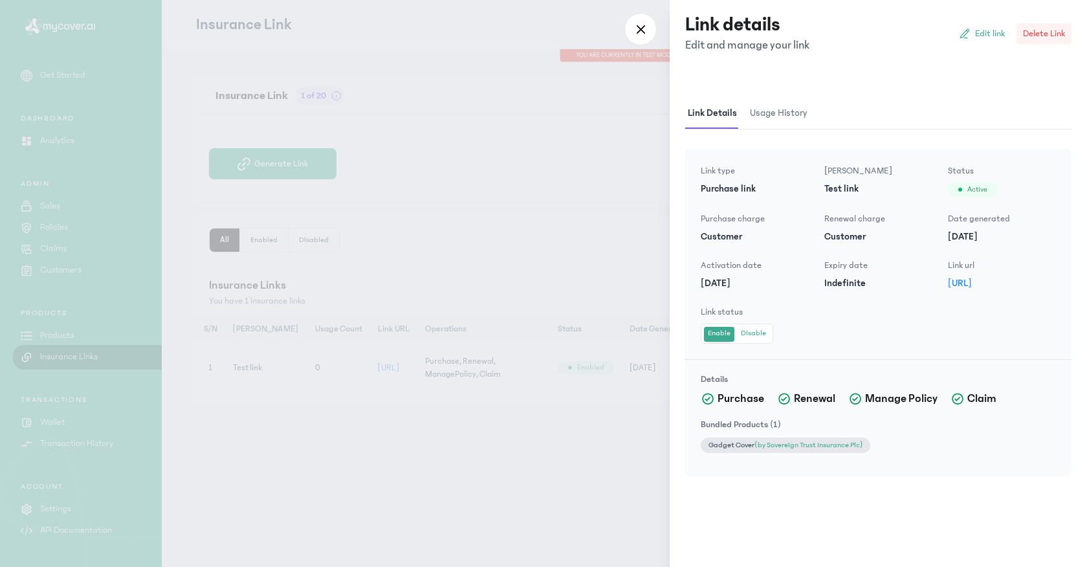
click at [1039, 28] on span "Delete Link" at bounding box center [1044, 33] width 42 height 13
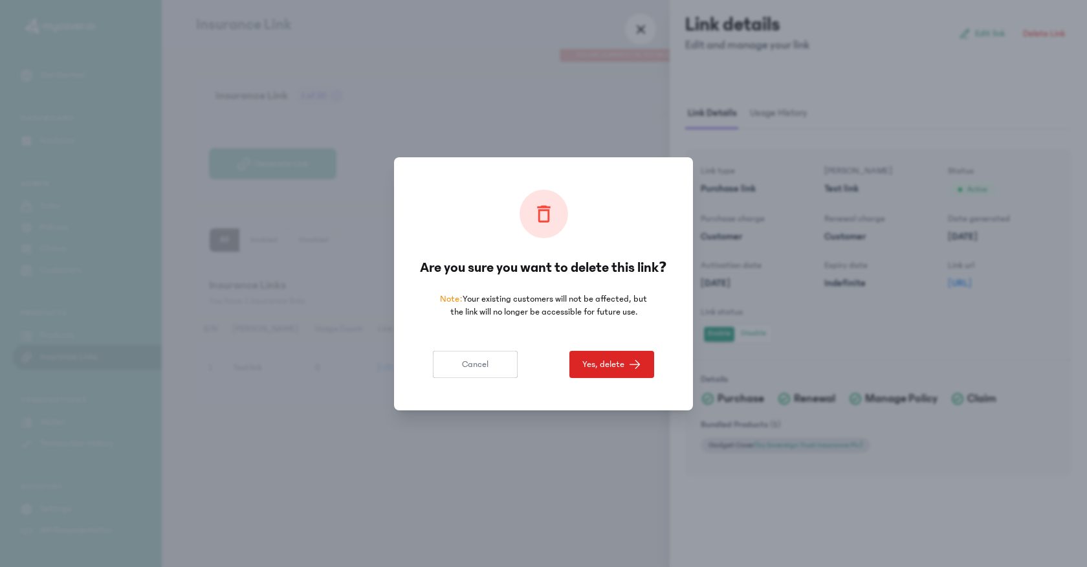
click at [600, 367] on span "Yes, delete" at bounding box center [603, 364] width 42 height 13
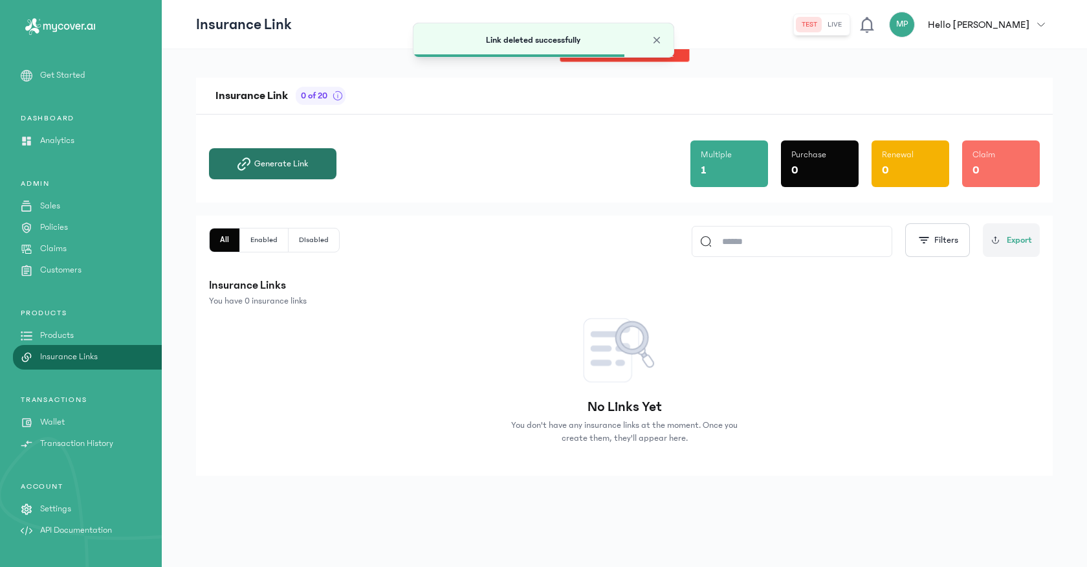
click at [267, 169] on span "Generate Link" at bounding box center [281, 163] width 54 height 13
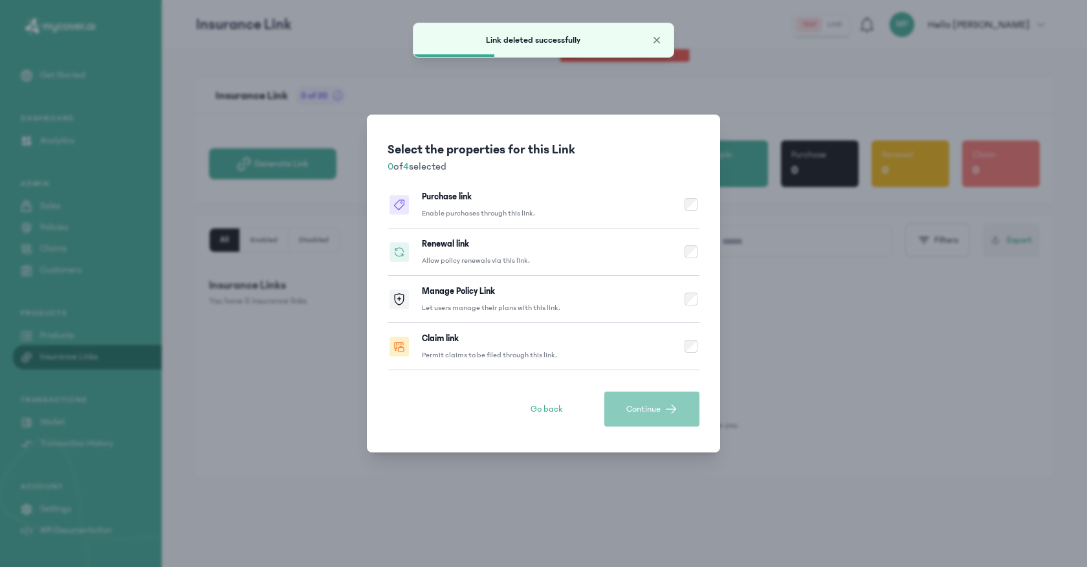
click at [470, 208] on div "Purchase link Enable purchases through this link." at bounding box center [478, 204] width 113 height 28
click at [494, 254] on div "Renewal link Allow policy renewals via this link." at bounding box center [476, 251] width 108 height 28
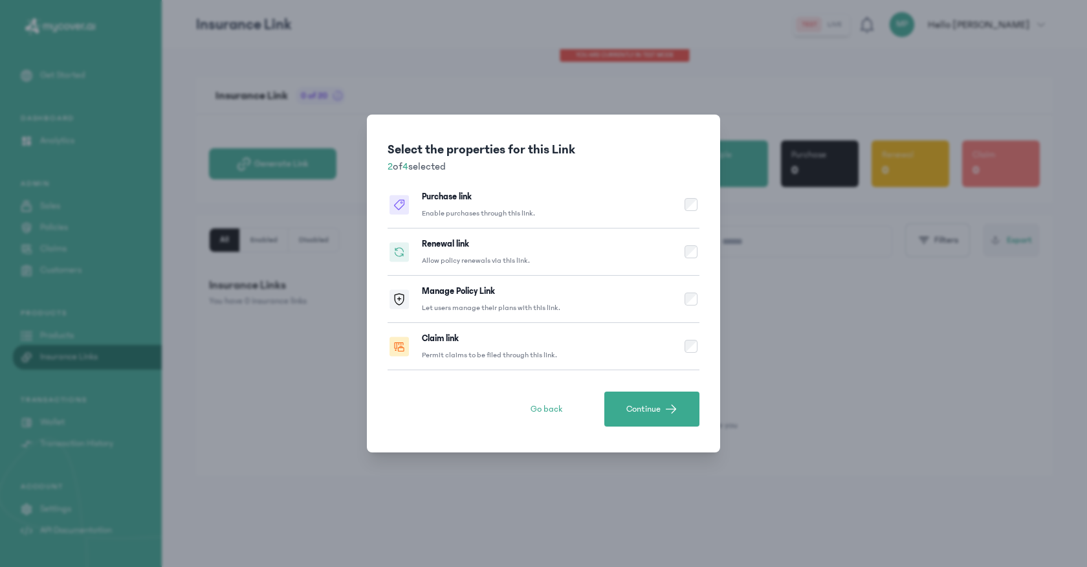
click at [529, 303] on p "Let users manage their plans with this link." at bounding box center [491, 308] width 138 height 10
click at [541, 332] on div "Claim link Permit claims to be filed through this link." at bounding box center [489, 346] width 135 height 28
click at [647, 410] on span "Continue" at bounding box center [643, 408] width 34 height 13
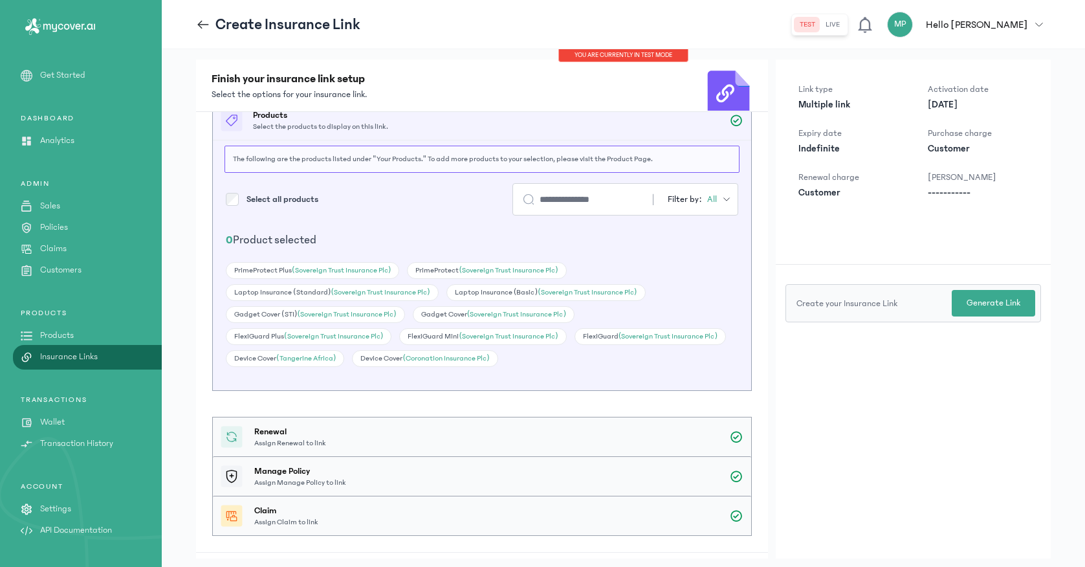
scroll to position [24, 0]
click at [472, 317] on span "(Sovereign Trust Insurance Plc)" at bounding box center [516, 318] width 99 height 8
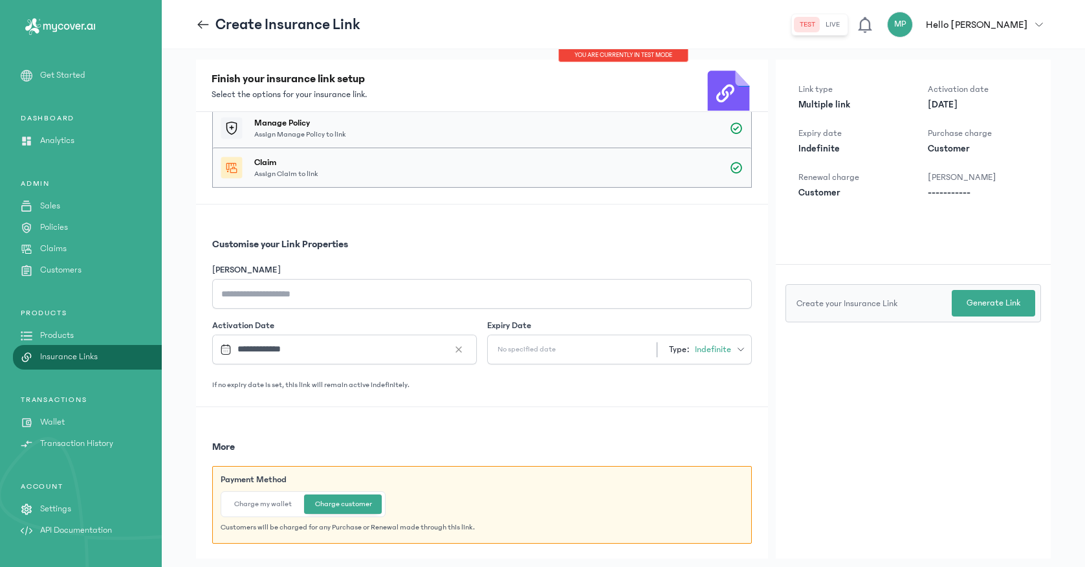
scroll to position [33, 0]
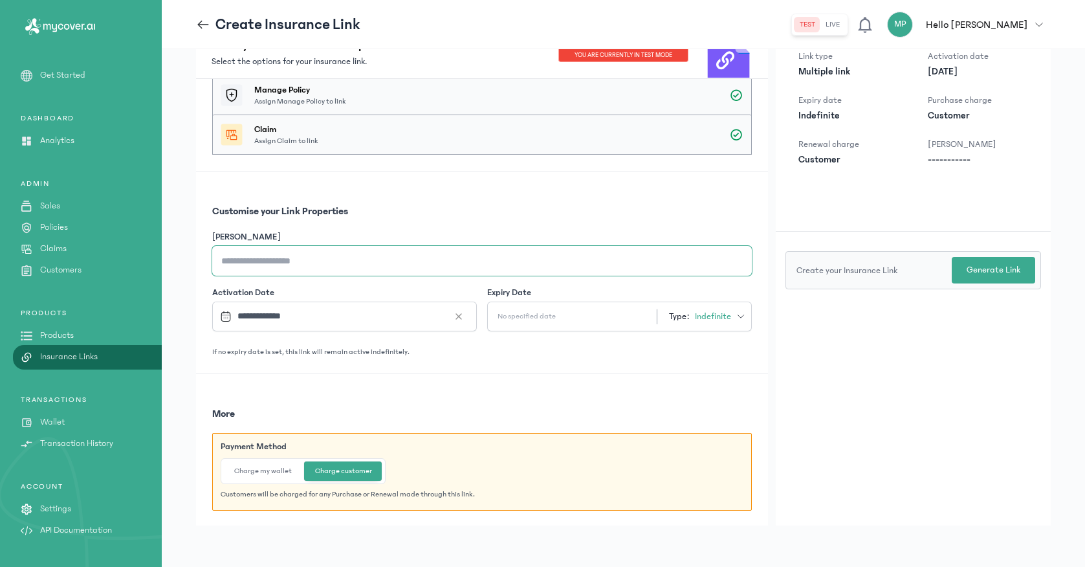
click at [336, 271] on input "[PERSON_NAME]" at bounding box center [482, 261] width 540 height 30
type input "**********"
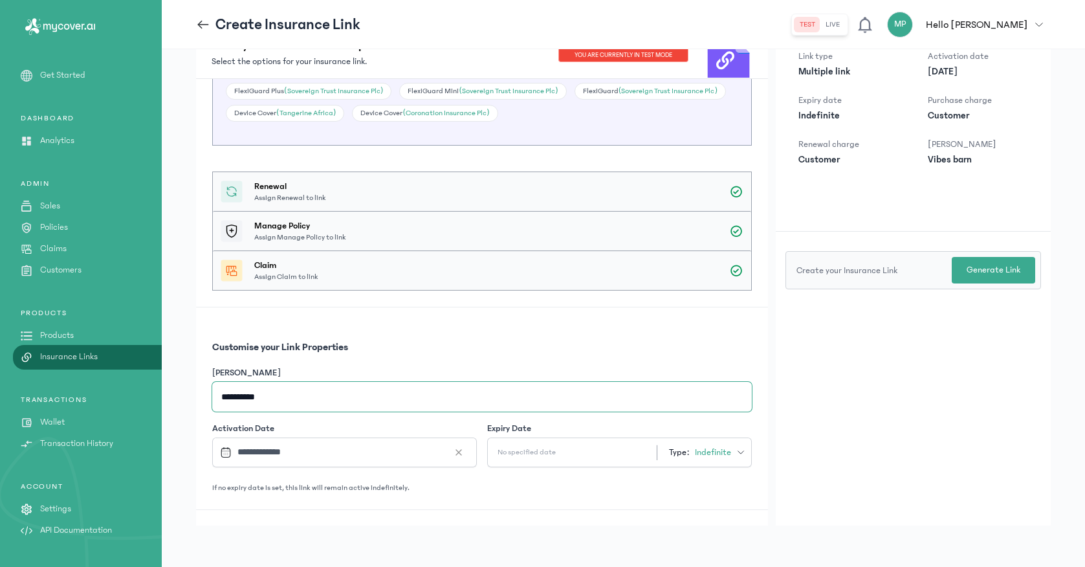
scroll to position [0, 0]
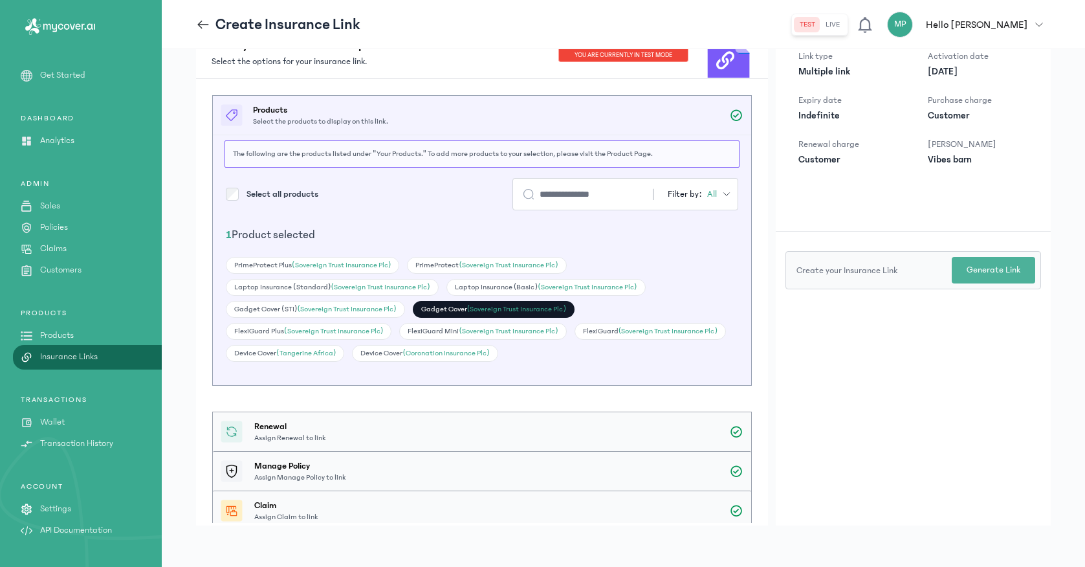
click at [967, 273] on button "Generate Link" at bounding box center [993, 270] width 83 height 27
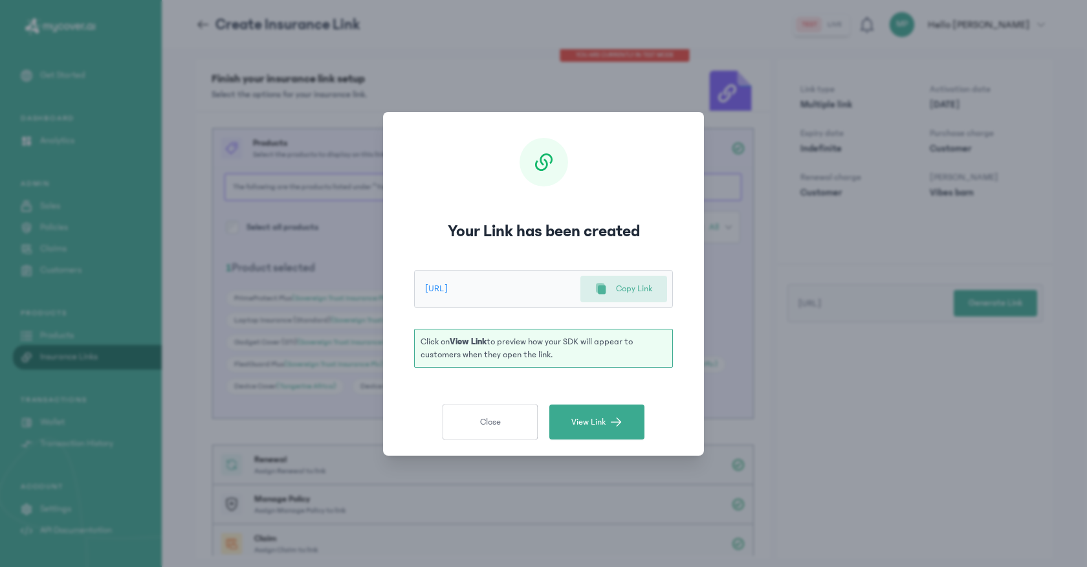
click at [600, 289] on icon at bounding box center [602, 289] width 8 height 9
click at [528, 423] on button "Close" at bounding box center [490, 421] width 95 height 35
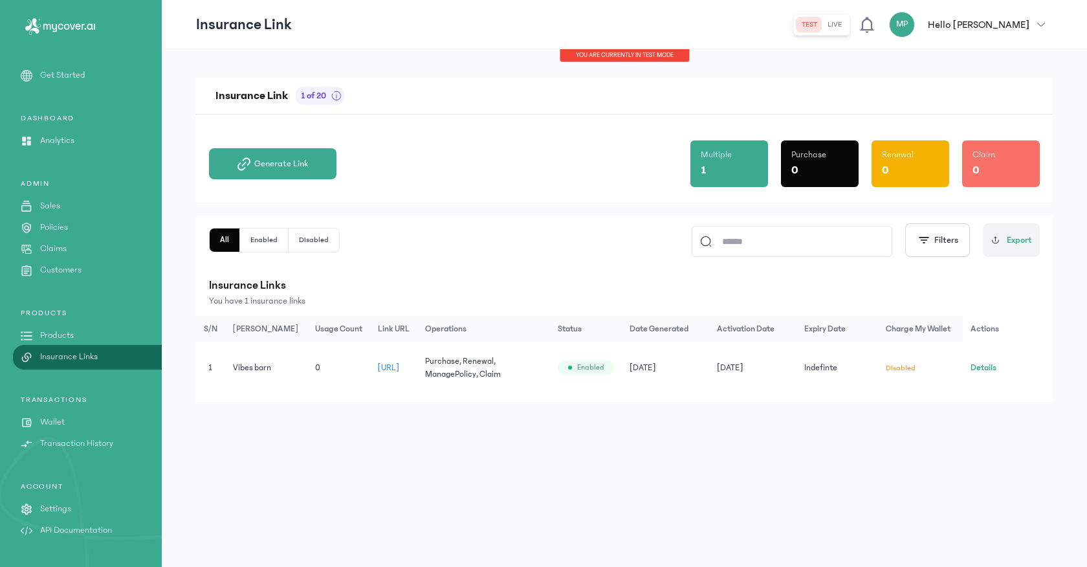
click at [45, 336] on p "Products" at bounding box center [57, 336] width 34 height 14
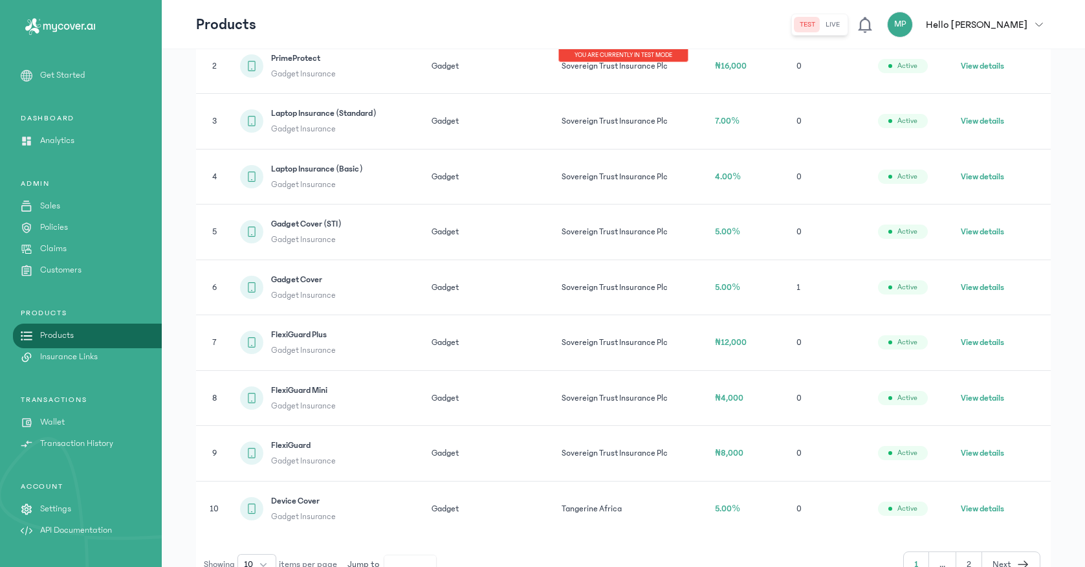
scroll to position [311, 0]
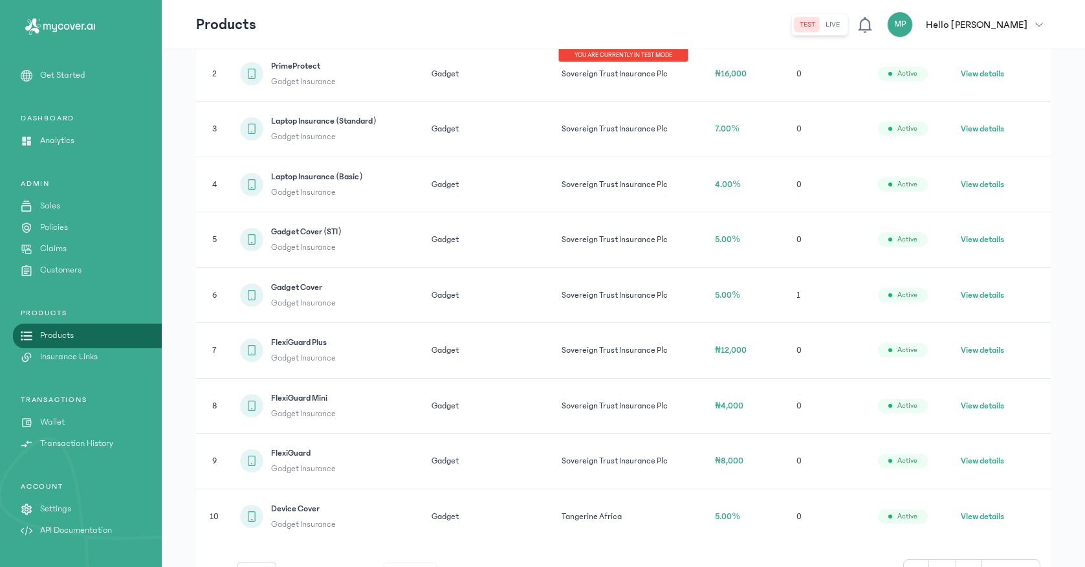
click at [981, 240] on button "View details" at bounding box center [982, 239] width 43 height 13
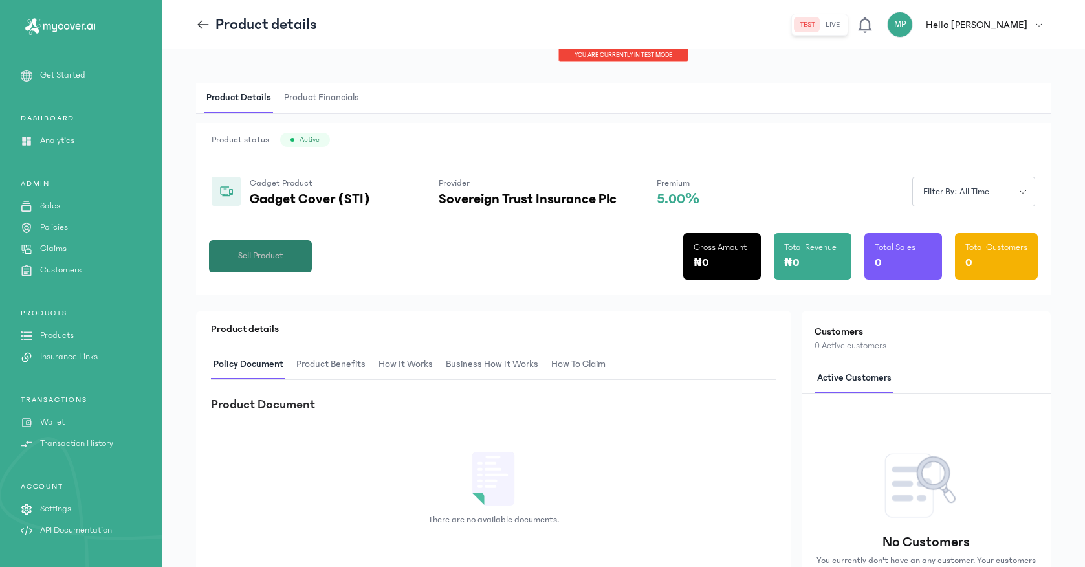
click at [272, 257] on span "Sell Product" at bounding box center [260, 256] width 45 height 14
